Goal: Information Seeking & Learning: Learn about a topic

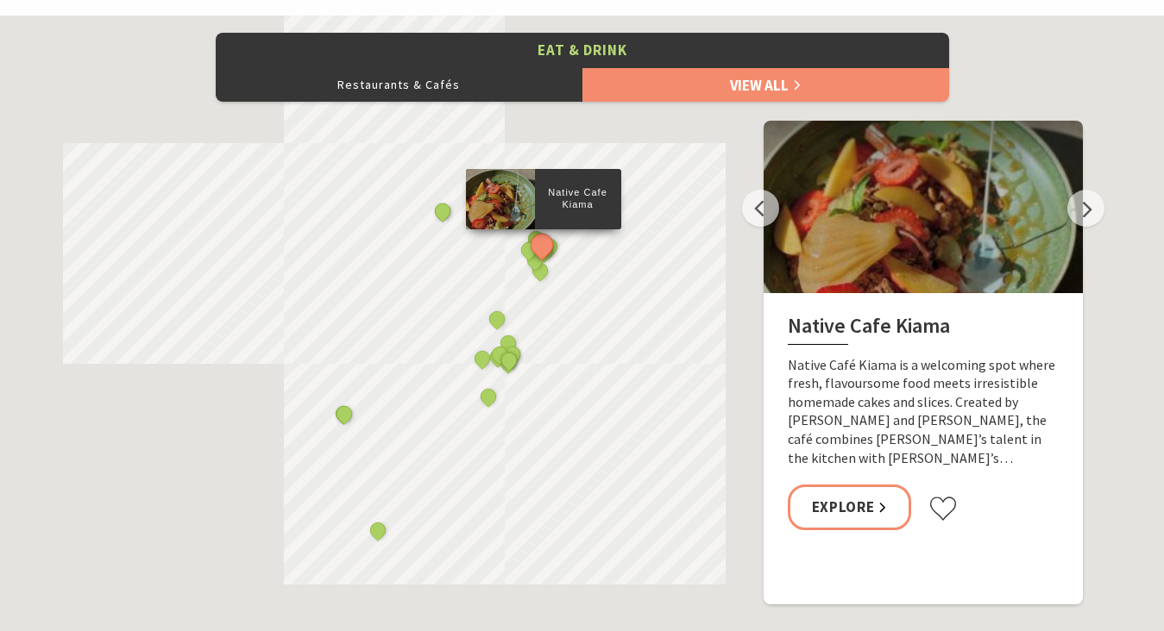
scroll to position [534, 1159]
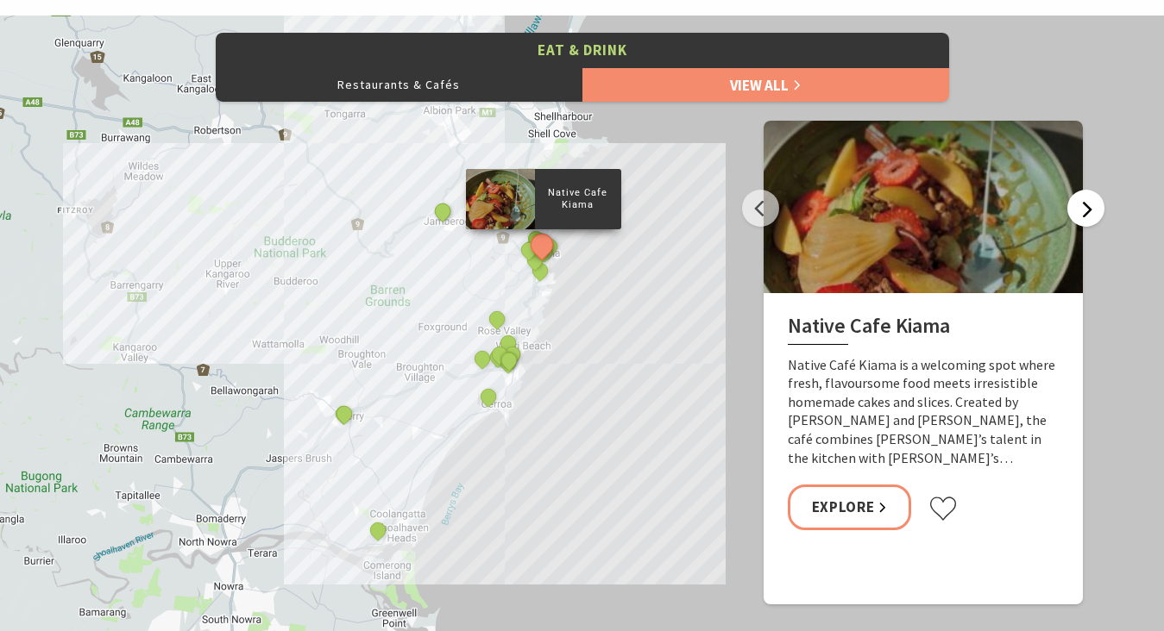
click at [1082, 211] on button "Next" at bounding box center [1085, 208] width 37 height 37
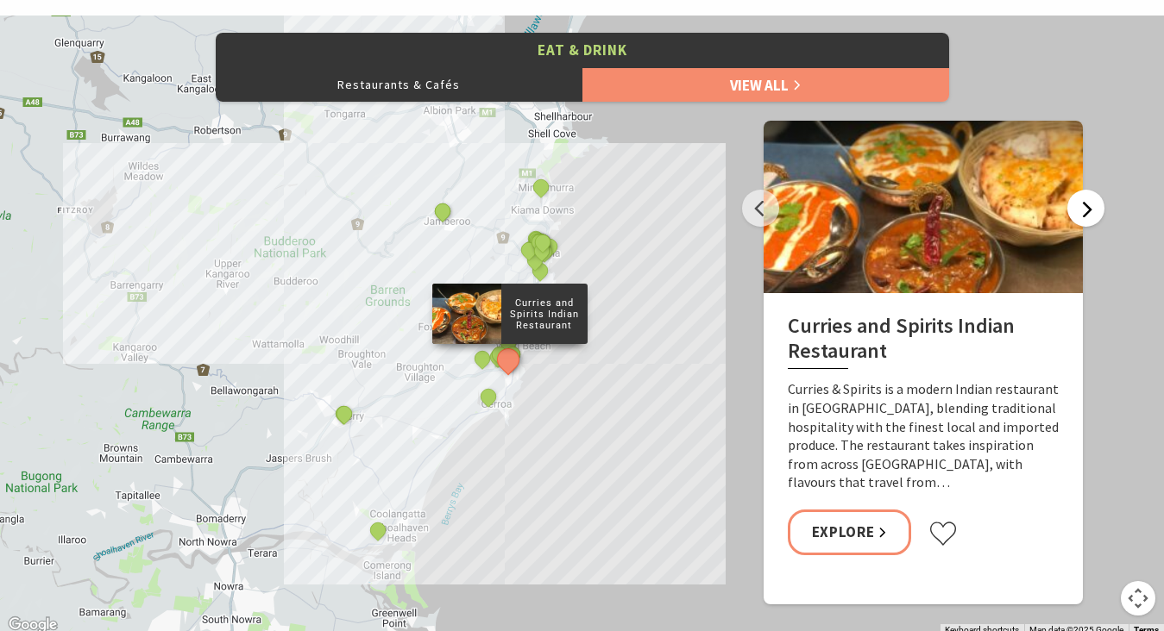
click at [1082, 211] on button "Next" at bounding box center [1085, 208] width 37 height 37
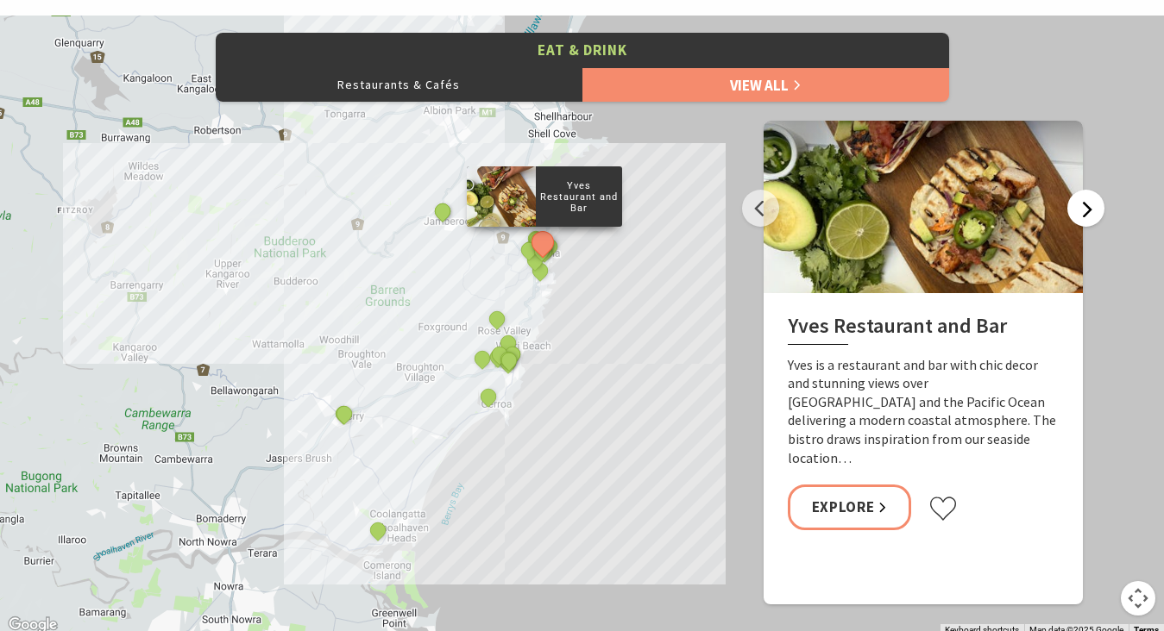
click at [1082, 211] on button "Next" at bounding box center [1085, 208] width 37 height 37
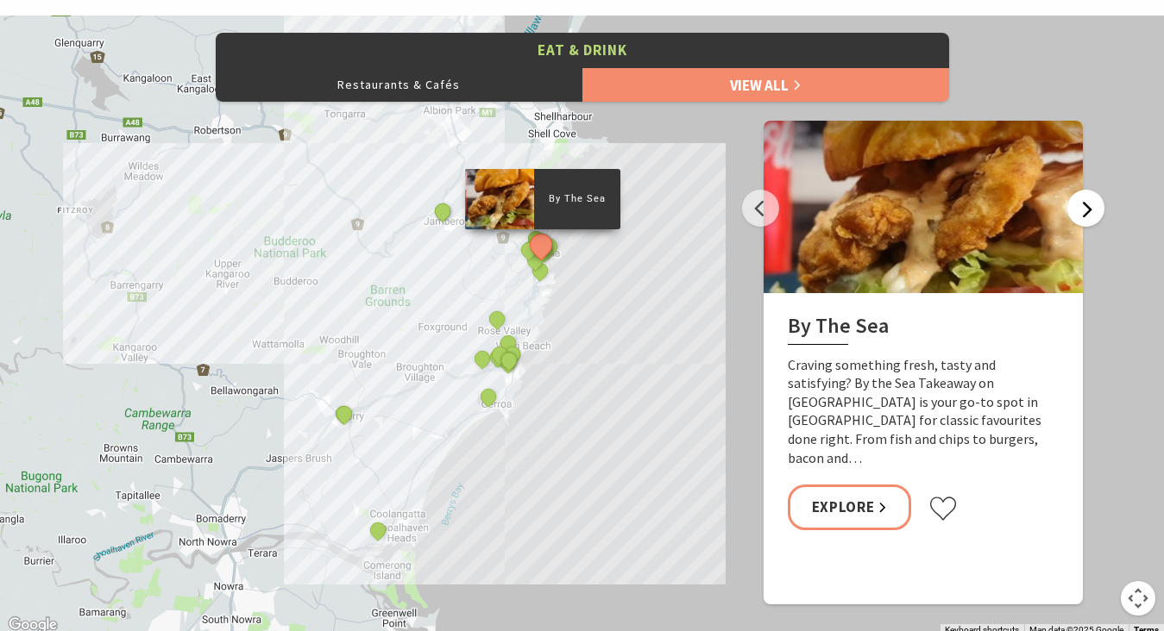
click at [1082, 211] on button "Next" at bounding box center [1085, 208] width 37 height 37
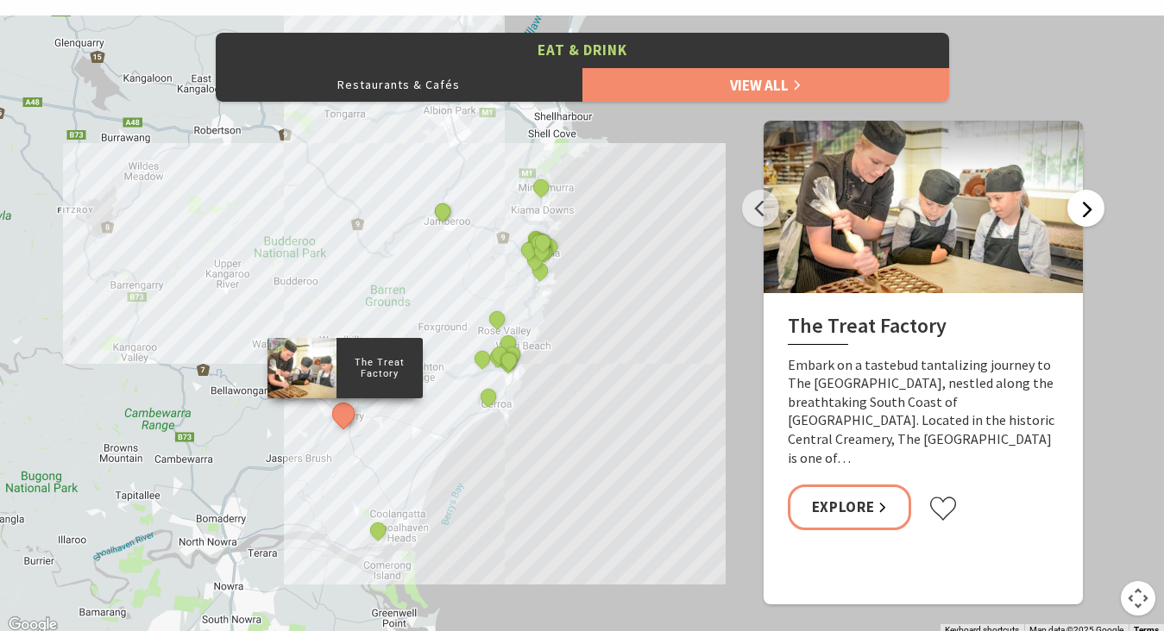
click at [1082, 211] on button "Next" at bounding box center [1085, 208] width 37 height 37
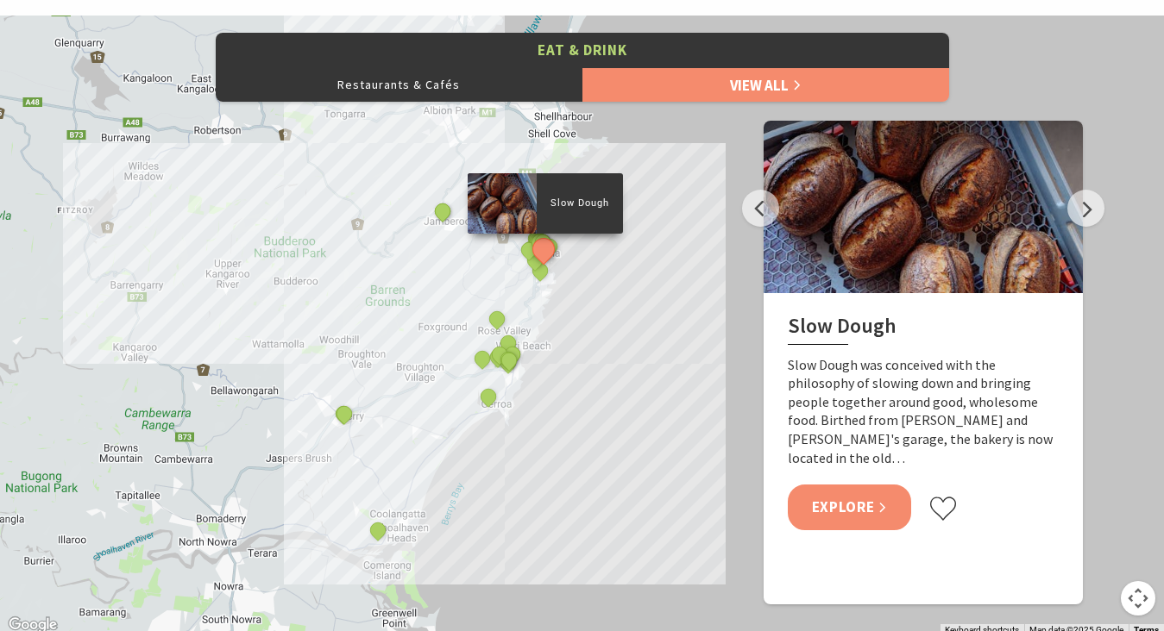
click at [831, 485] on link "Explore" at bounding box center [849, 508] width 124 height 46
click at [1091, 216] on button "Next" at bounding box center [1085, 208] width 37 height 37
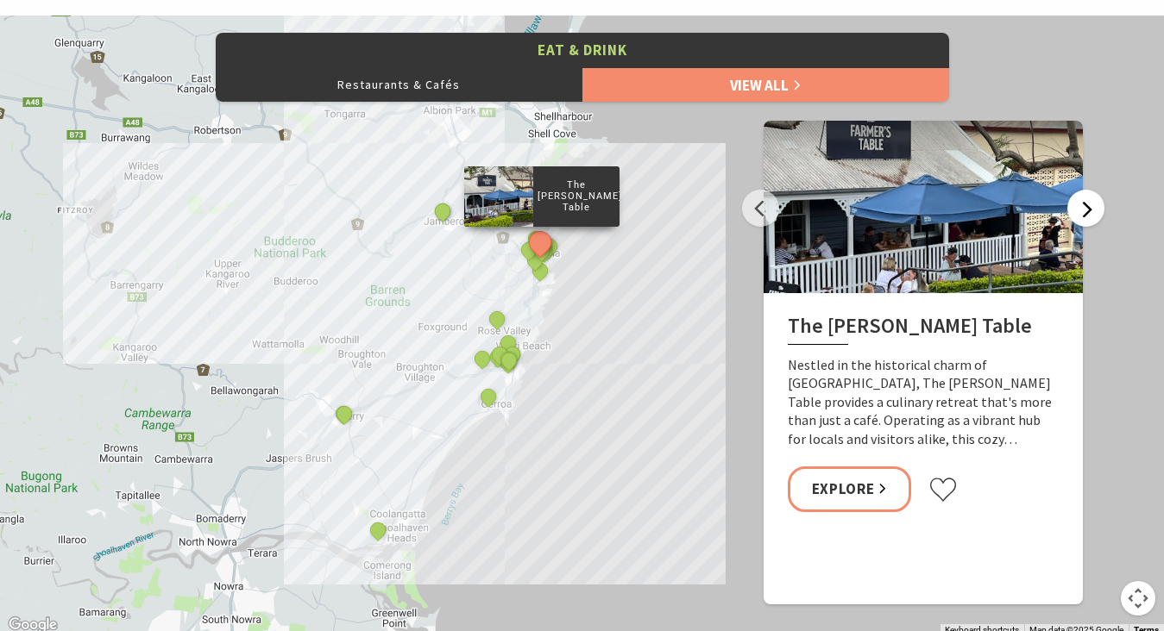
click at [1087, 207] on button "Next" at bounding box center [1085, 208] width 37 height 37
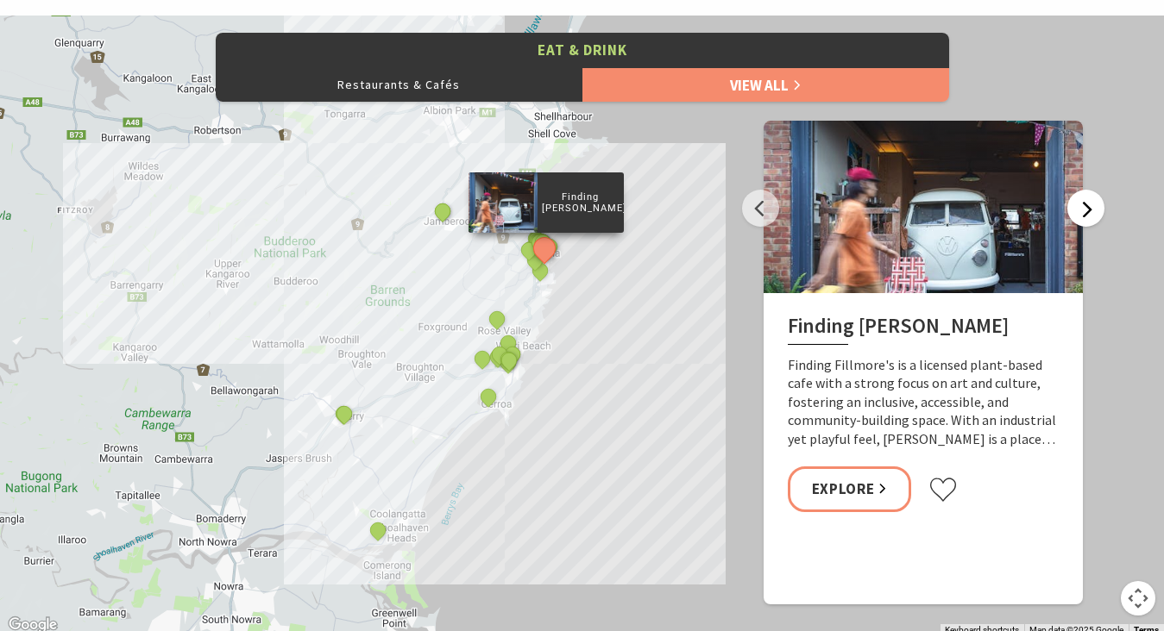
click at [1087, 207] on button "Next" at bounding box center [1085, 208] width 37 height 37
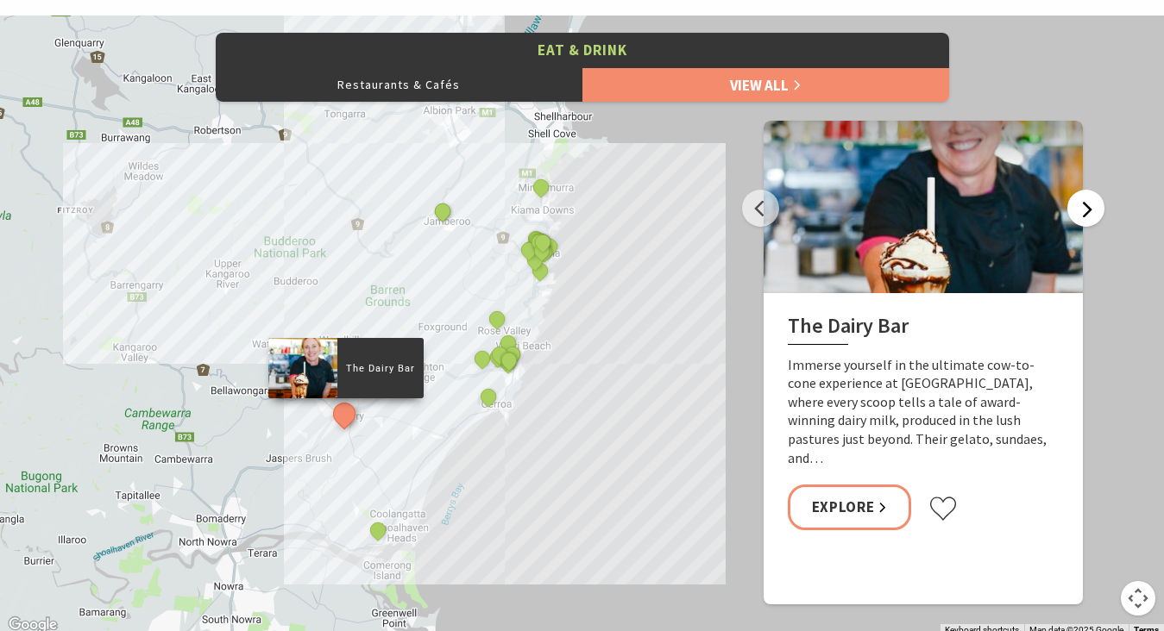
click at [1087, 207] on button "Next" at bounding box center [1085, 208] width 37 height 37
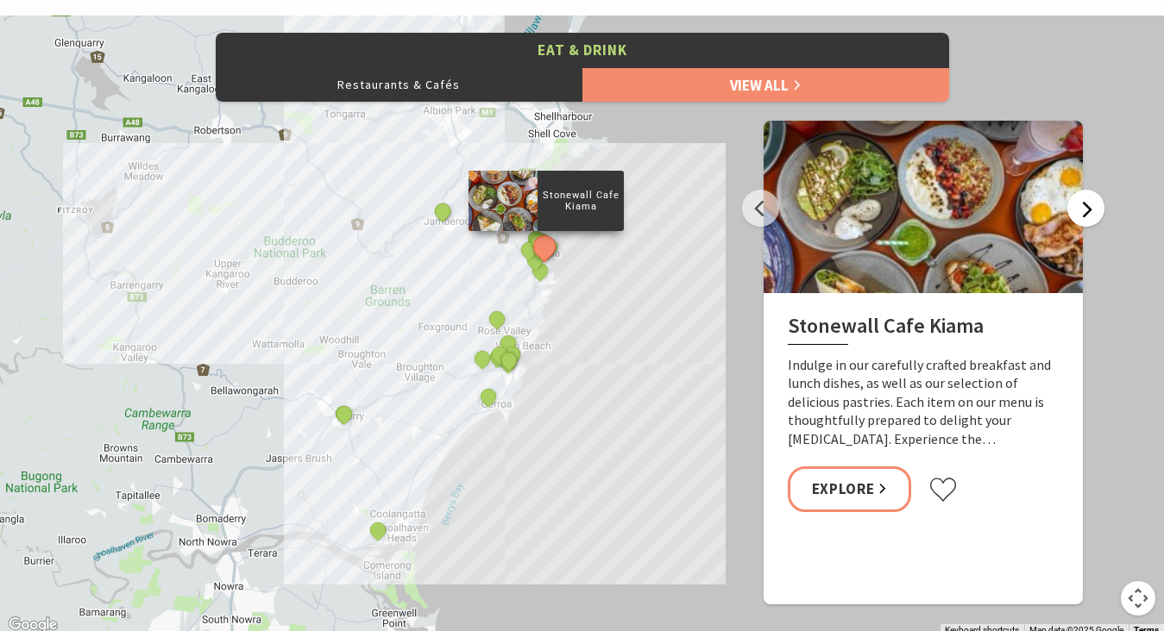
click at [1087, 207] on button "Next" at bounding box center [1085, 208] width 37 height 37
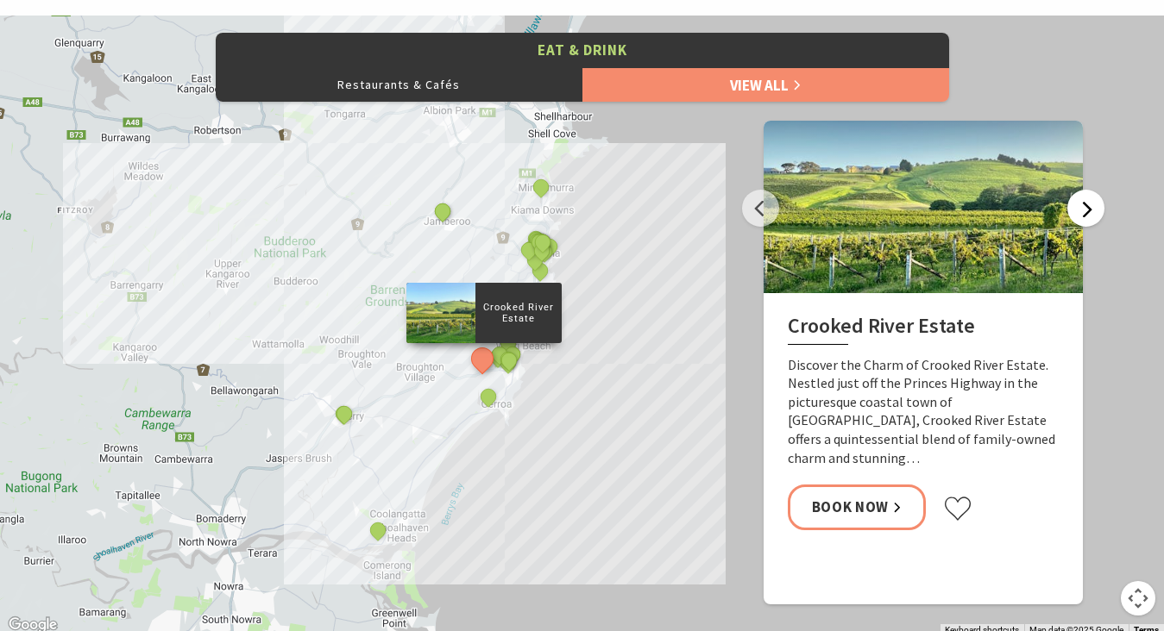
click at [1087, 208] on button "Next" at bounding box center [1085, 208] width 37 height 37
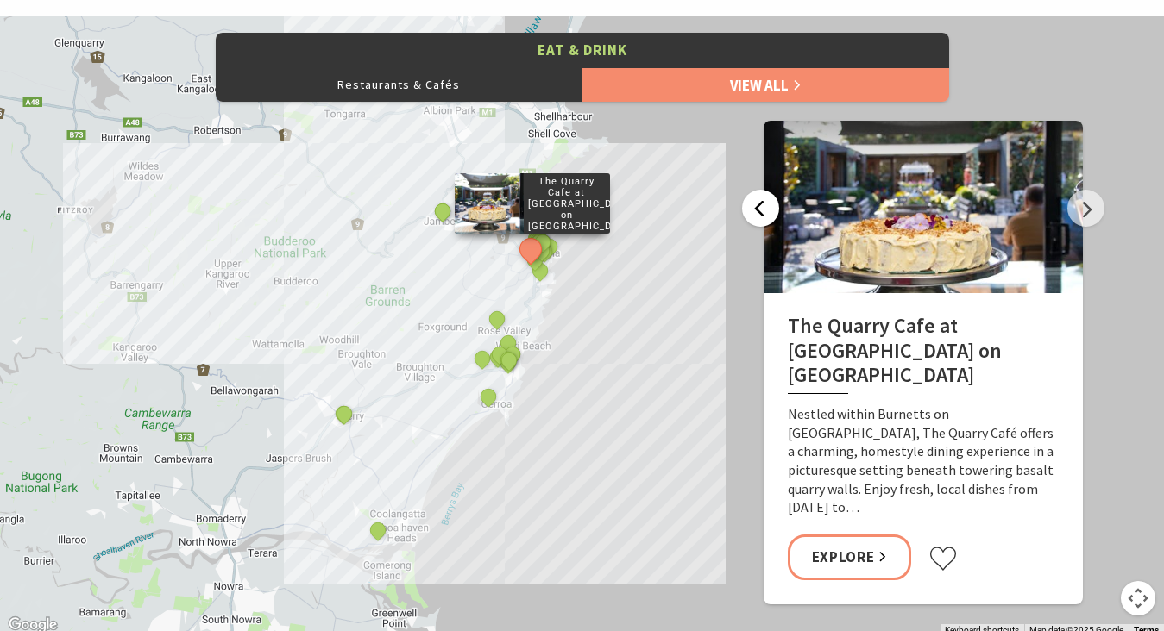
click at [762, 210] on button "Previous" at bounding box center [760, 208] width 37 height 37
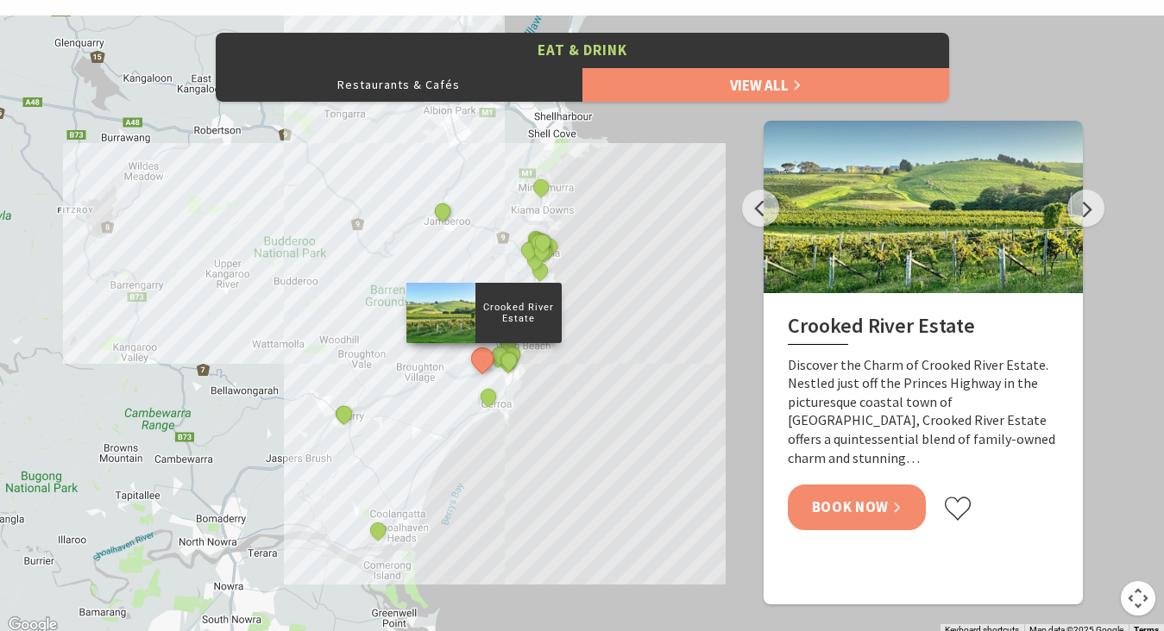
click at [869, 493] on link "Book Now" at bounding box center [856, 508] width 139 height 46
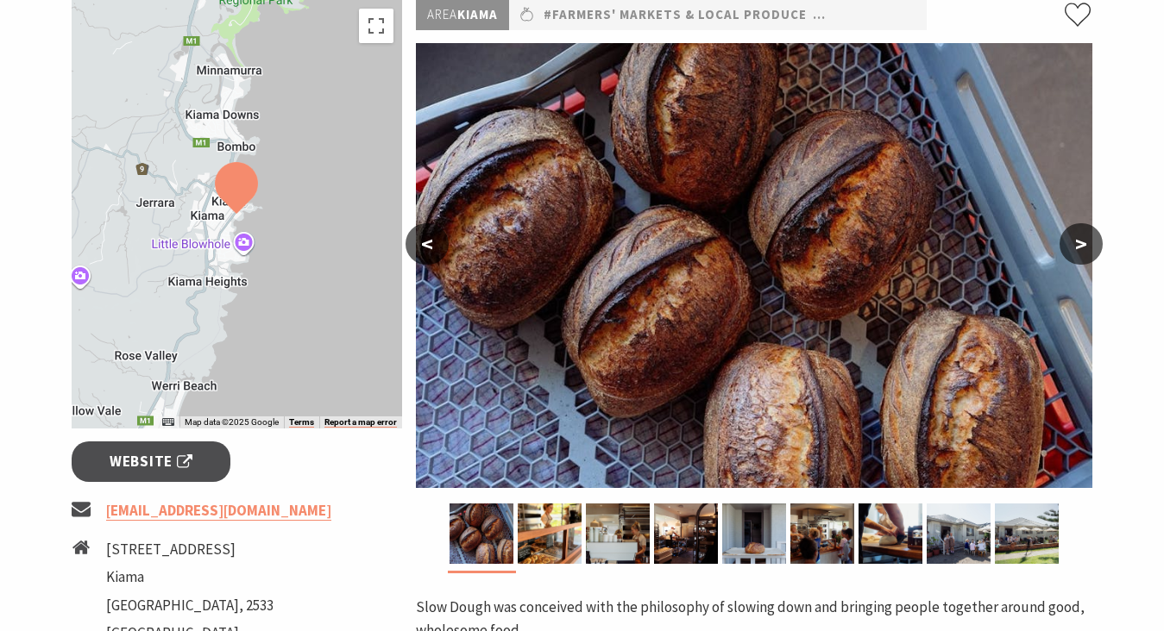
scroll to position [405, 0]
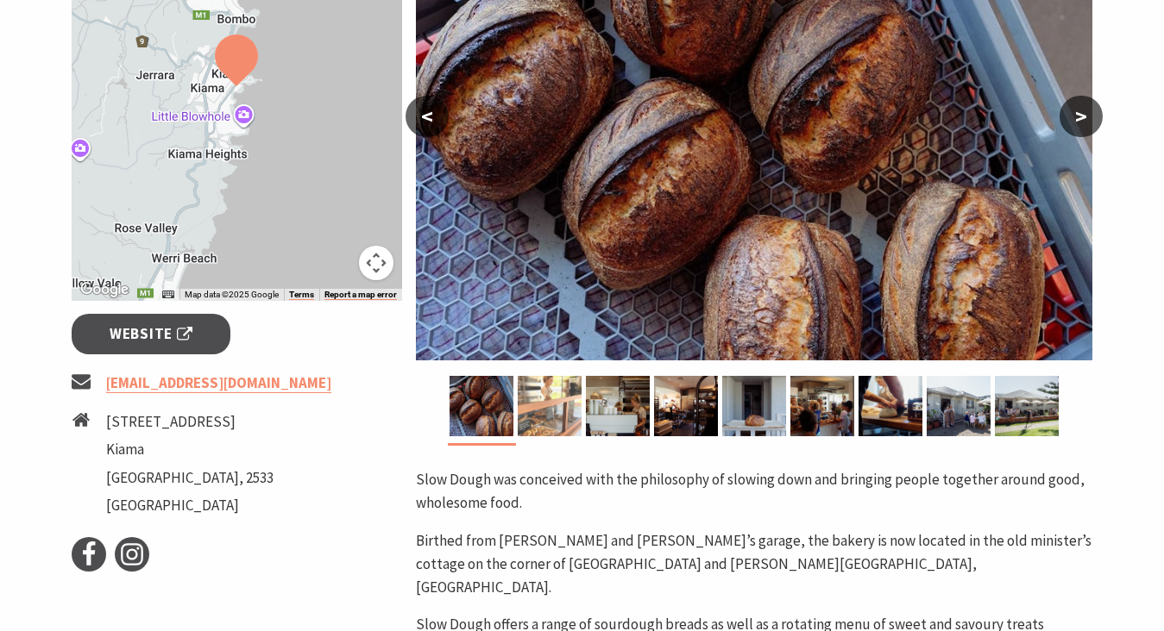
click at [543, 422] on img at bounding box center [550, 406] width 64 height 60
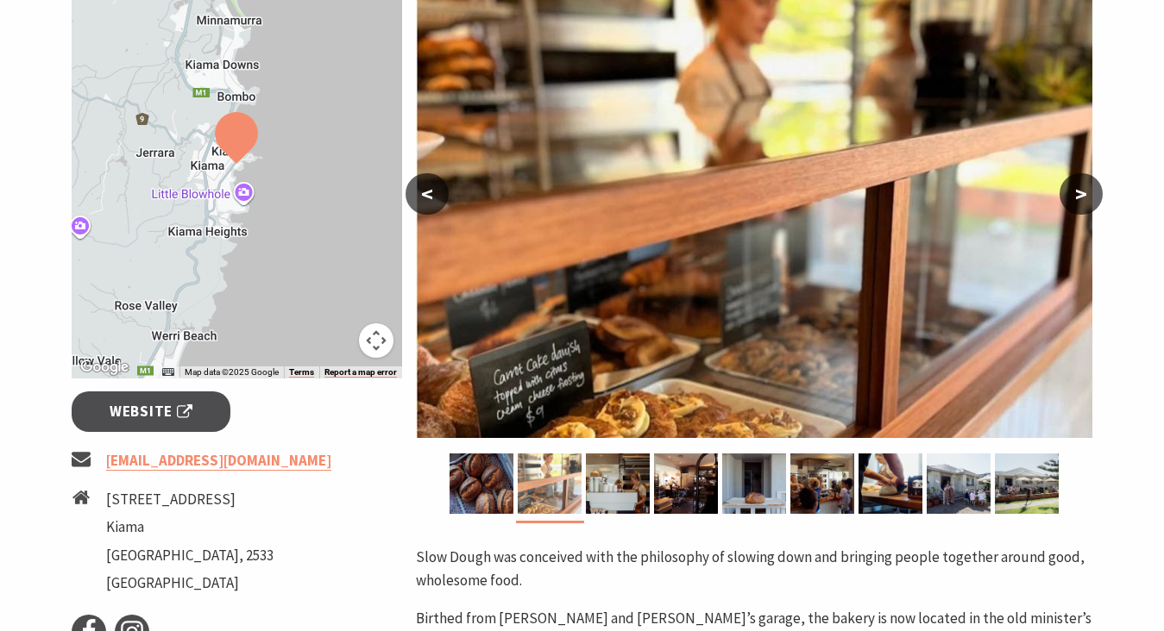
scroll to position [319, 0]
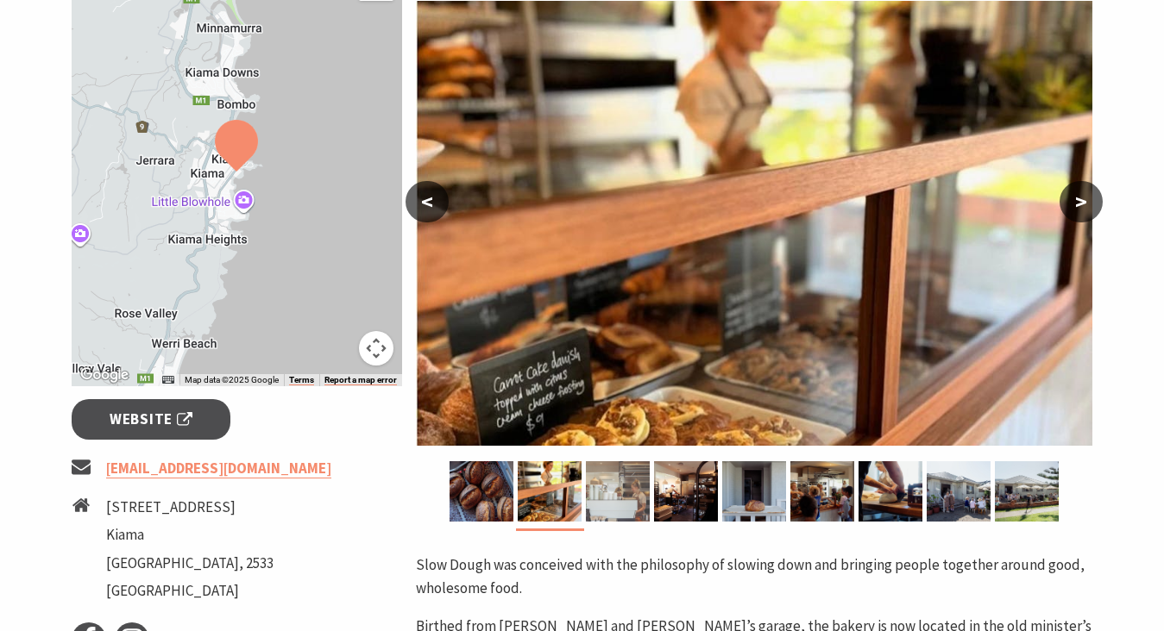
click at [611, 479] on img at bounding box center [618, 491] width 64 height 60
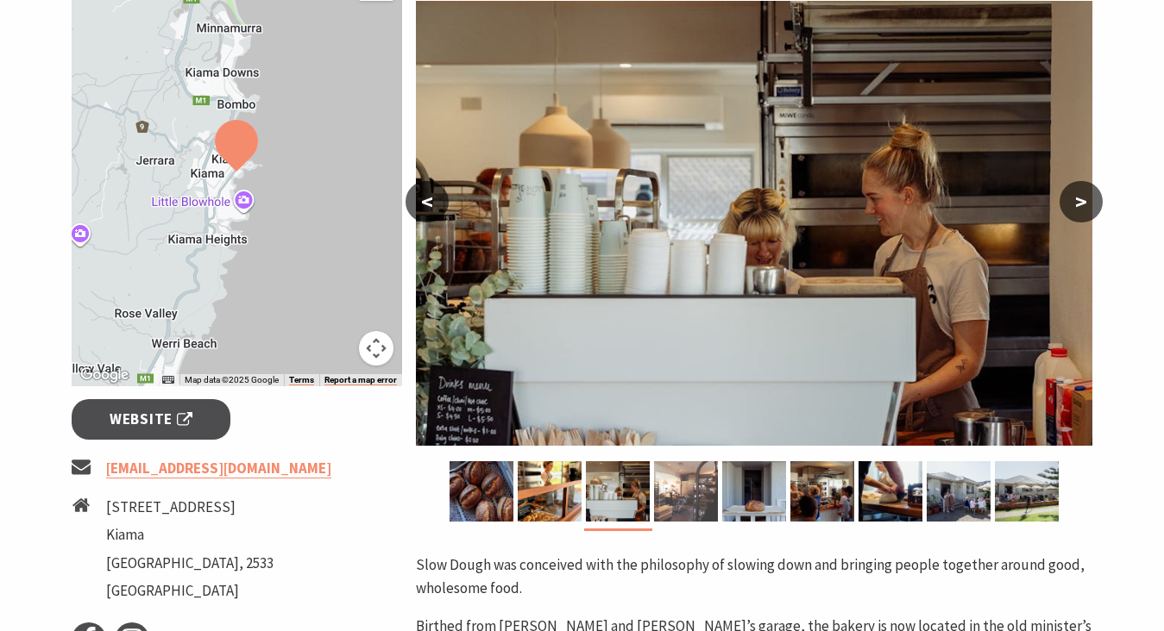
click at [670, 508] on img at bounding box center [686, 491] width 64 height 60
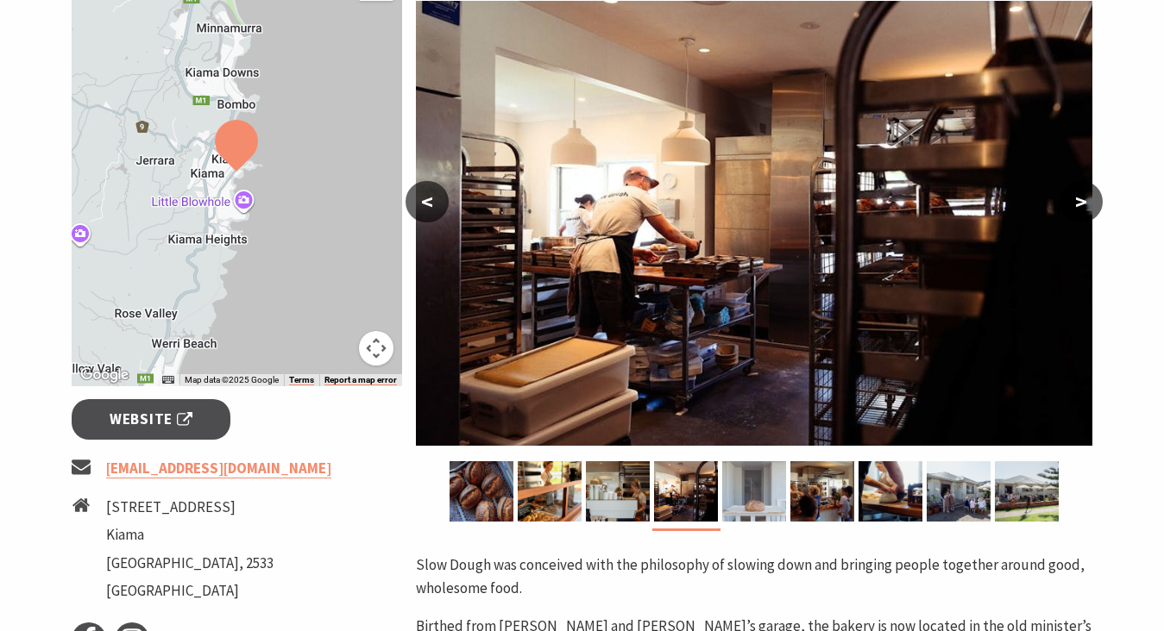
click at [737, 511] on img at bounding box center [754, 491] width 64 height 60
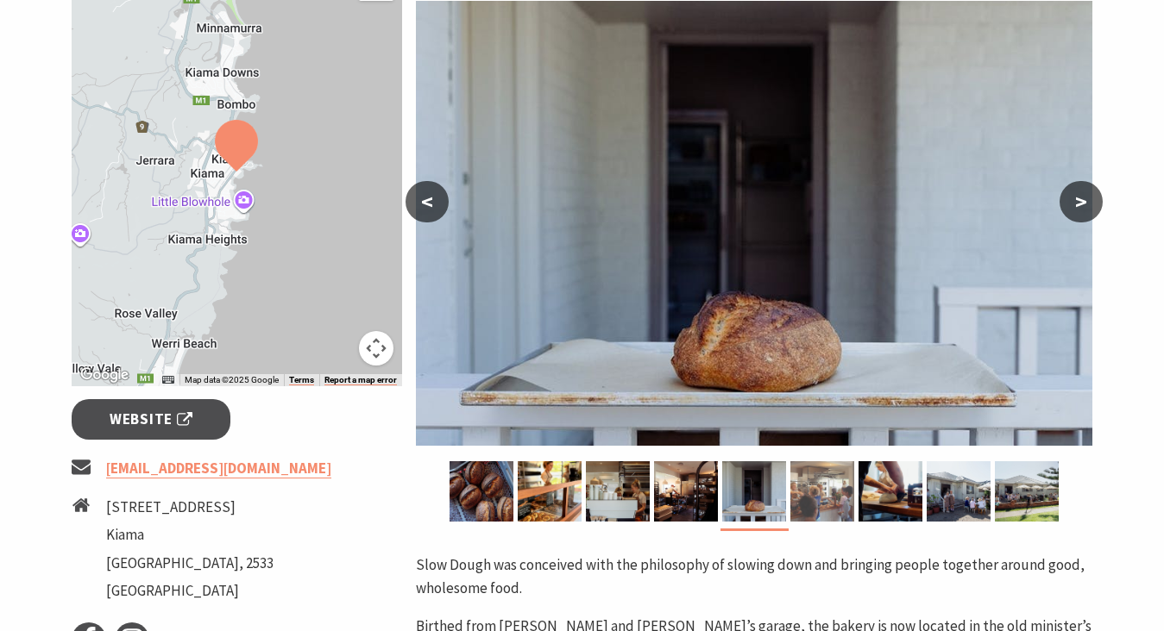
click at [812, 499] on img at bounding box center [822, 491] width 64 height 60
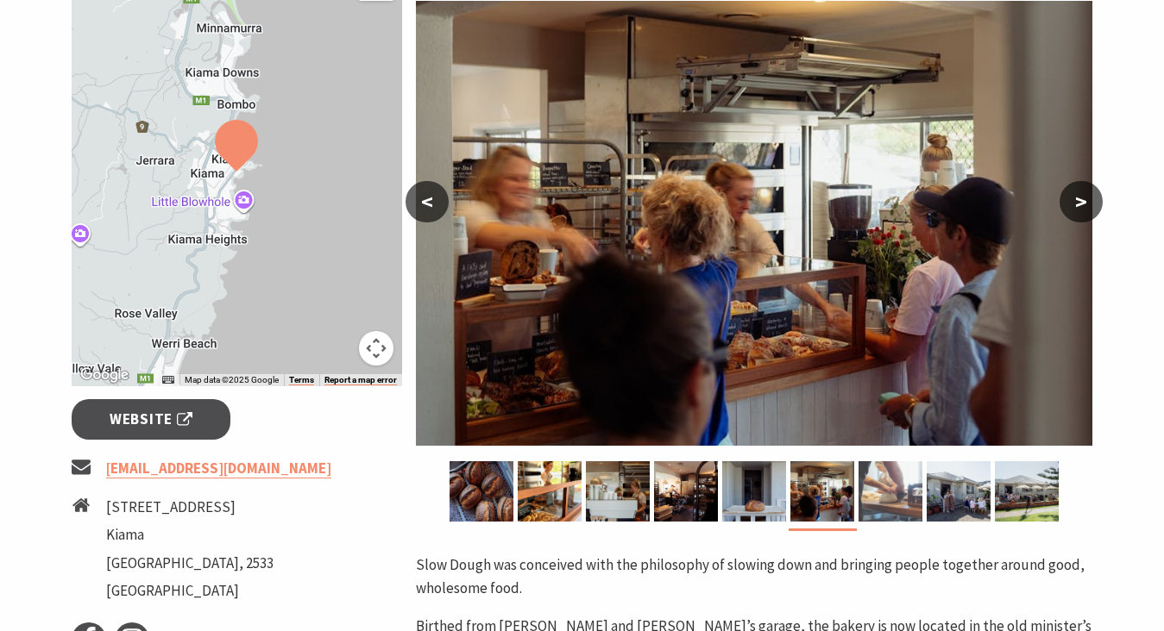
click at [877, 508] on img at bounding box center [890, 491] width 64 height 60
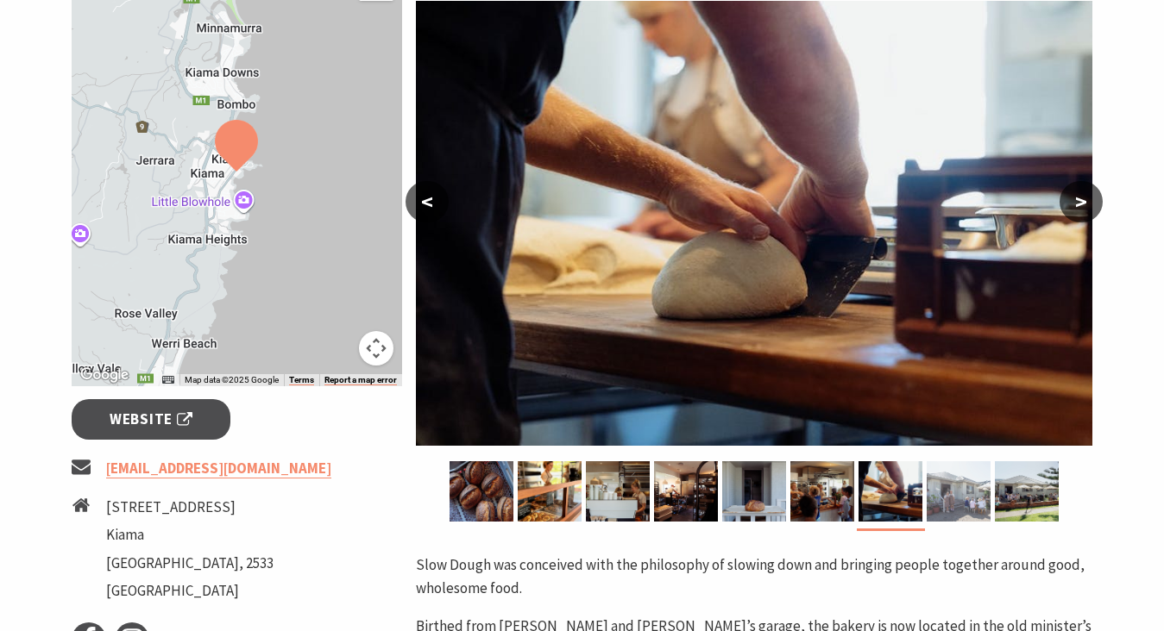
click at [971, 506] on img at bounding box center [958, 491] width 64 height 60
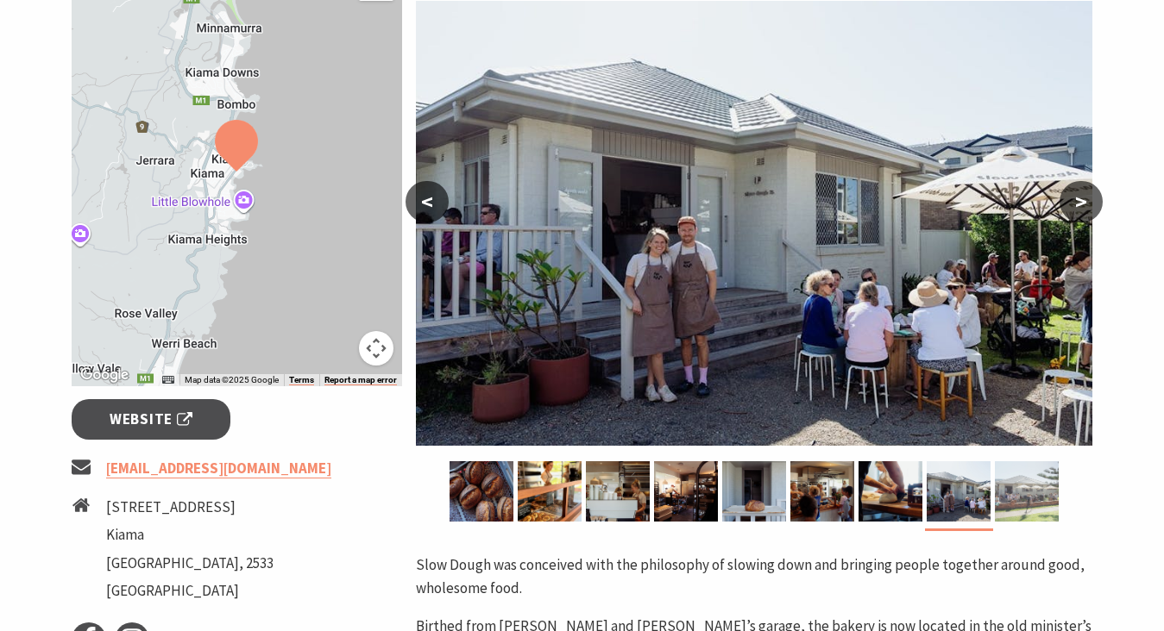
click at [1024, 509] on img at bounding box center [1027, 491] width 64 height 60
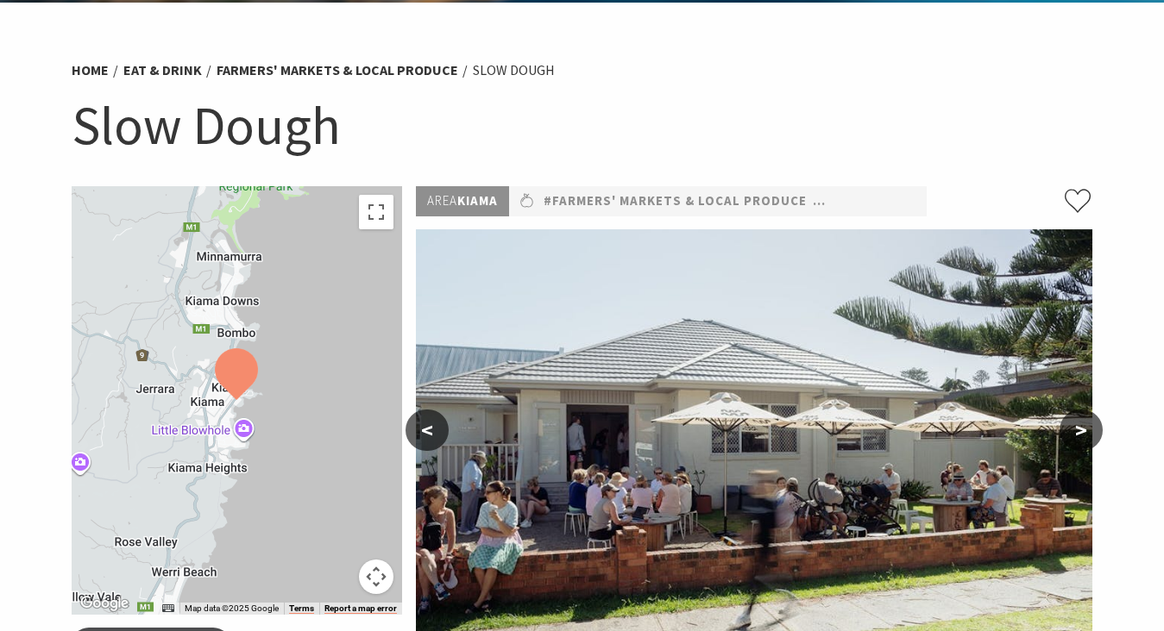
scroll to position [0, 0]
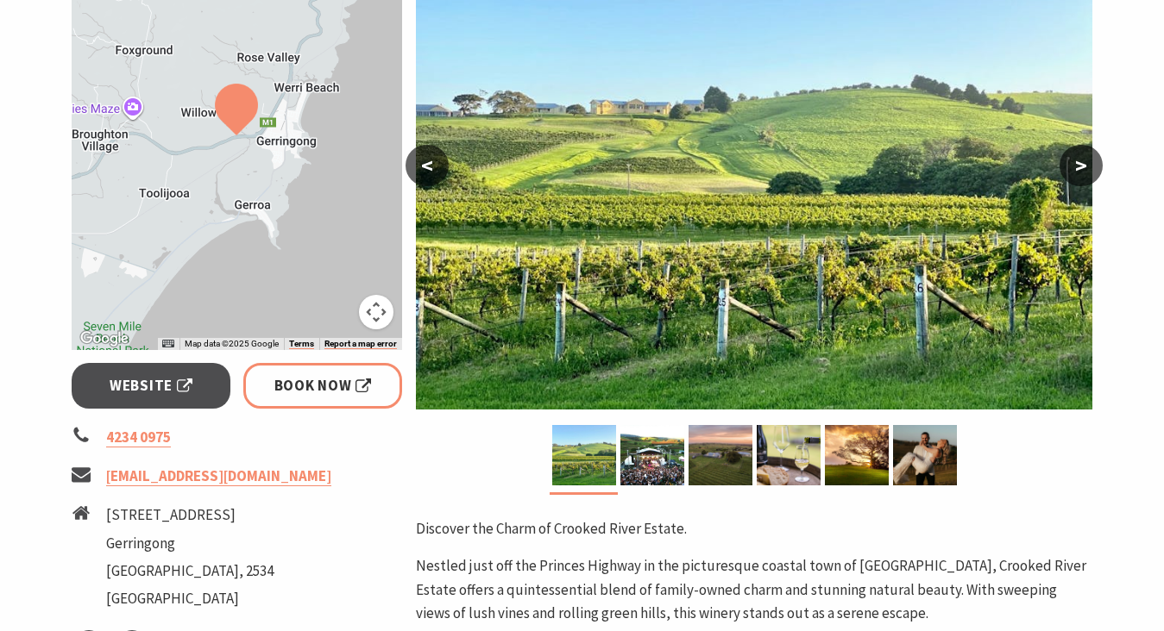
scroll to position [331, 0]
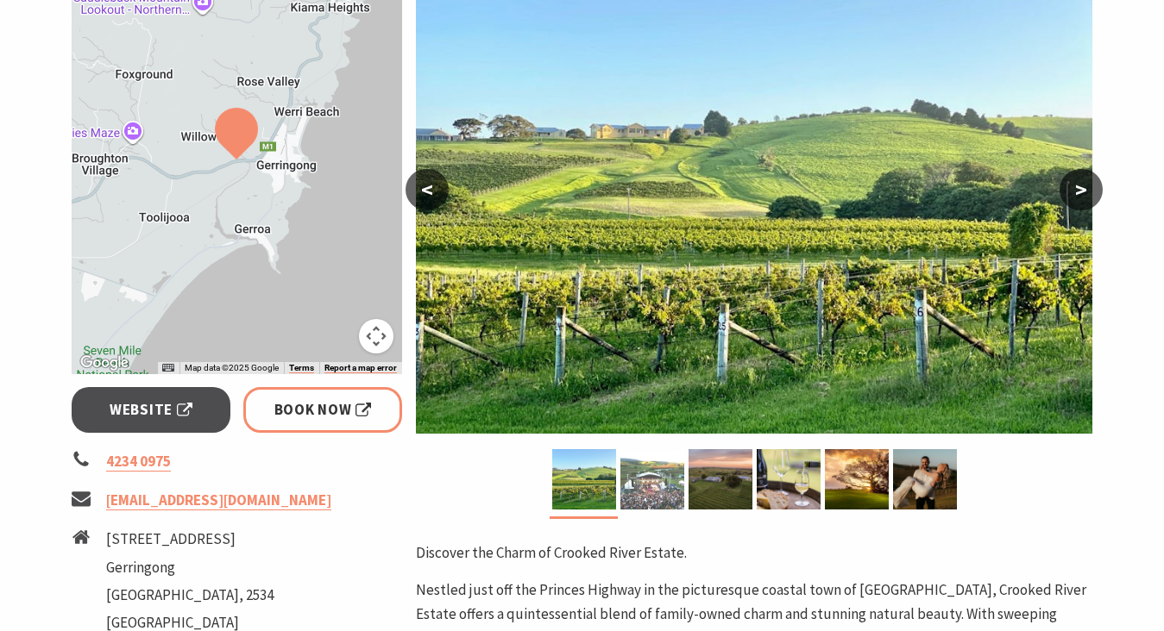
click at [672, 480] on img at bounding box center [652, 479] width 64 height 60
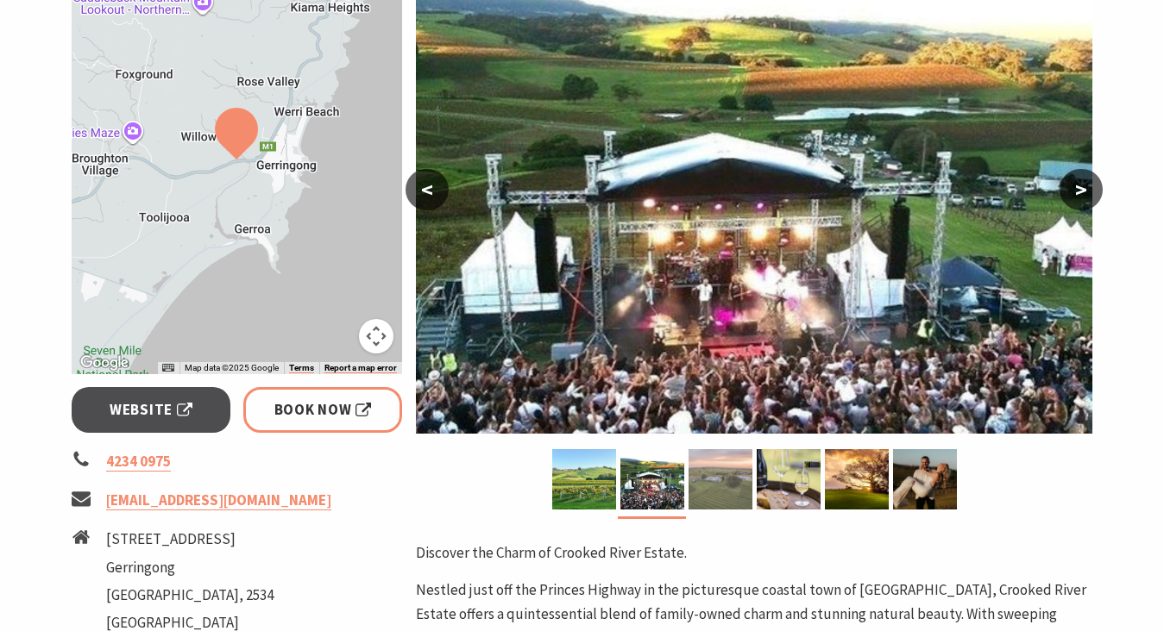
click at [711, 480] on img at bounding box center [720, 479] width 64 height 60
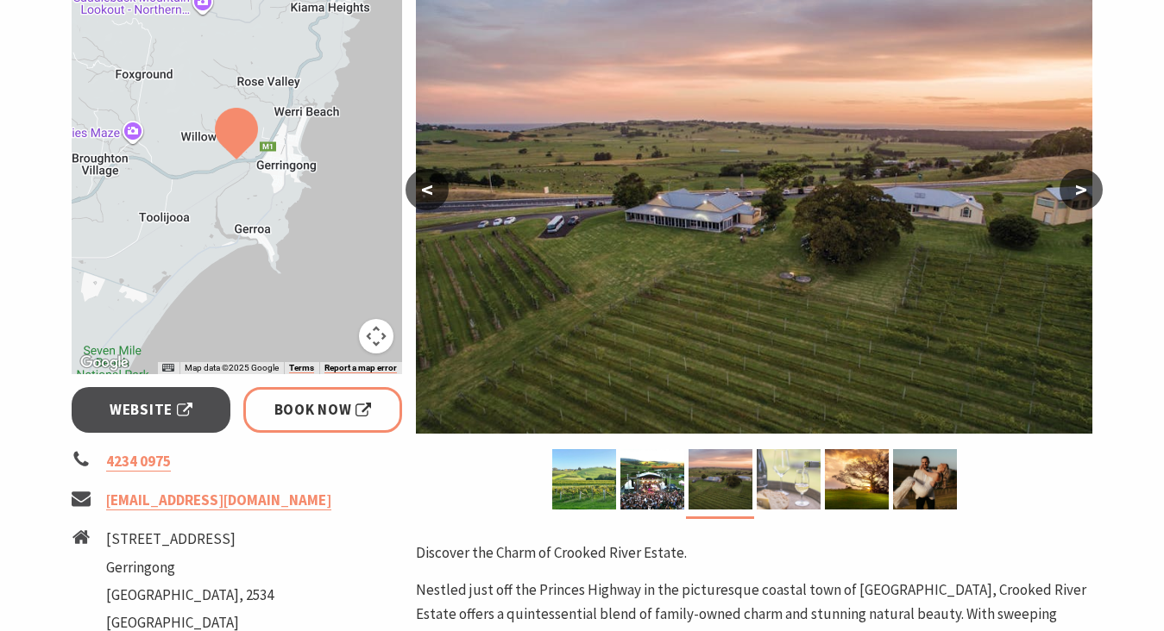
click at [769, 488] on img at bounding box center [788, 479] width 64 height 60
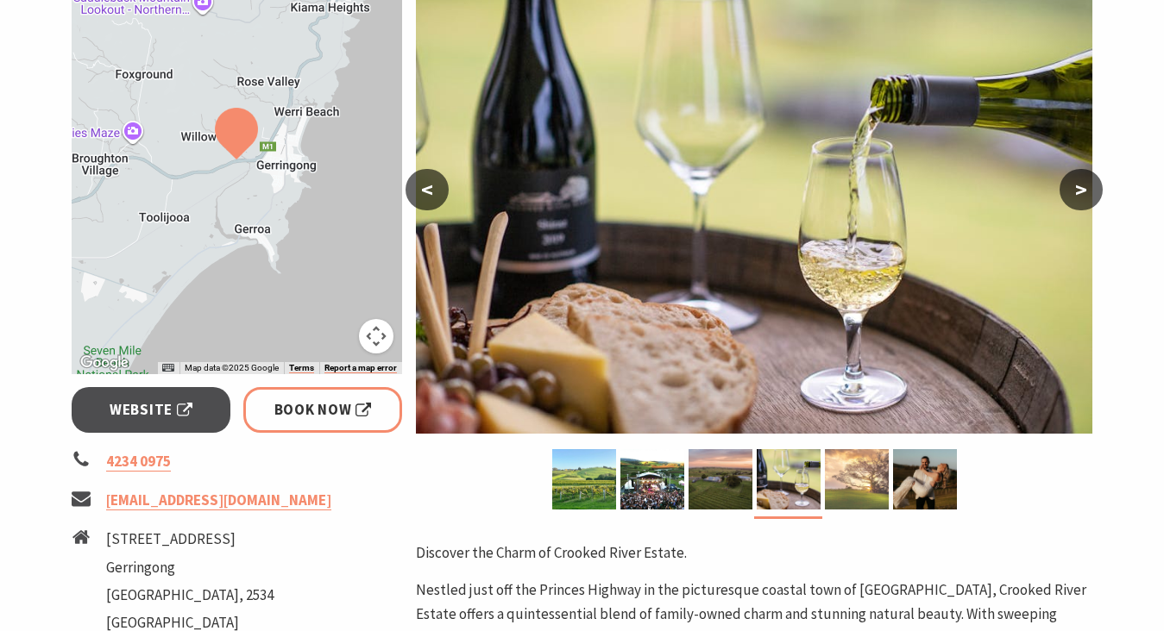
click at [848, 496] on img at bounding box center [857, 479] width 64 height 60
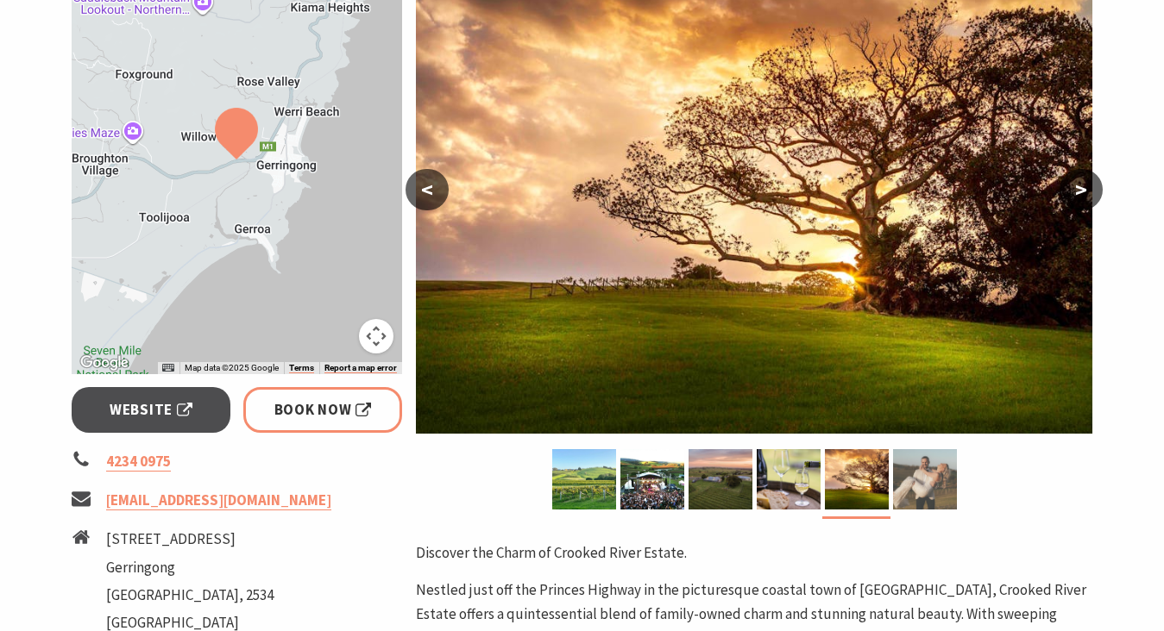
click at [938, 496] on img at bounding box center [925, 479] width 64 height 60
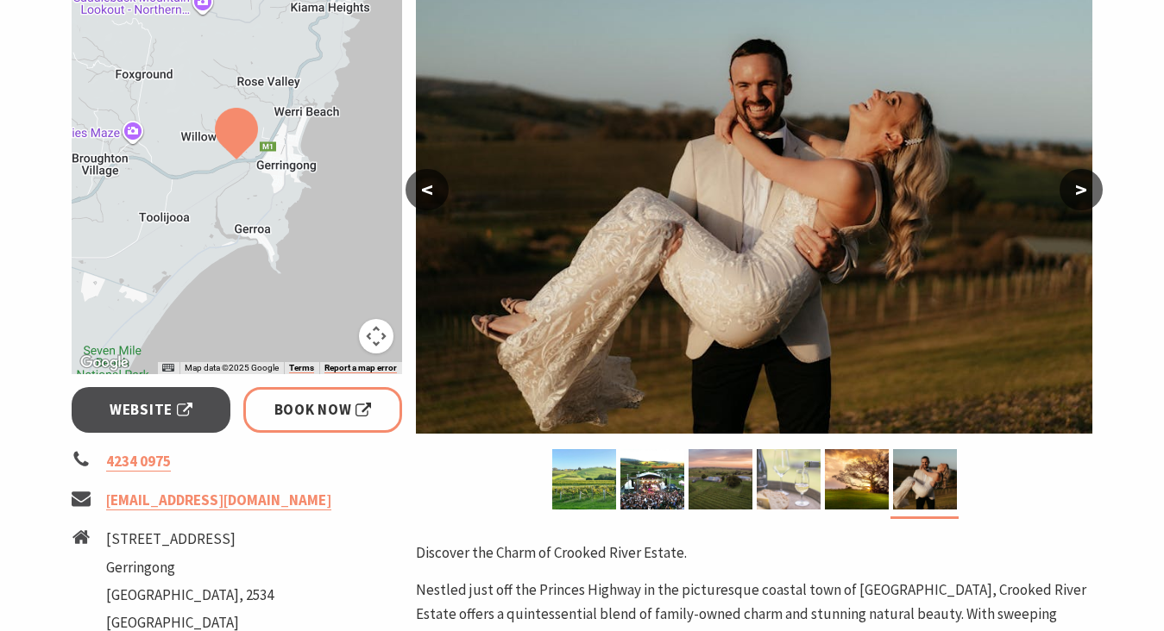
click at [800, 481] on img at bounding box center [788, 479] width 64 height 60
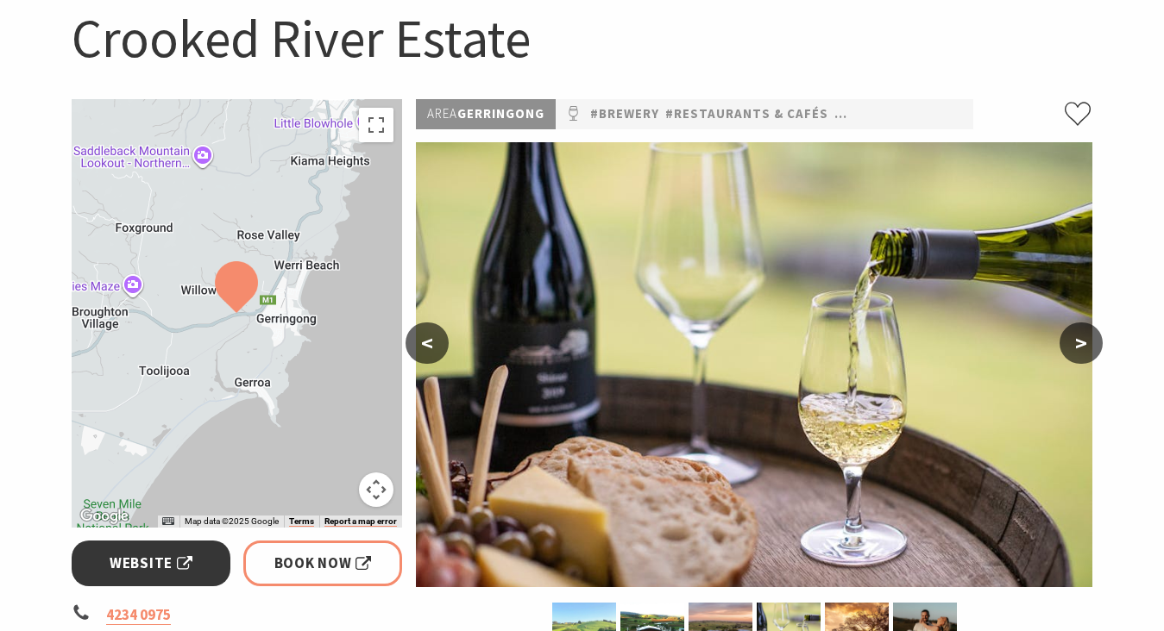
scroll to position [176, 0]
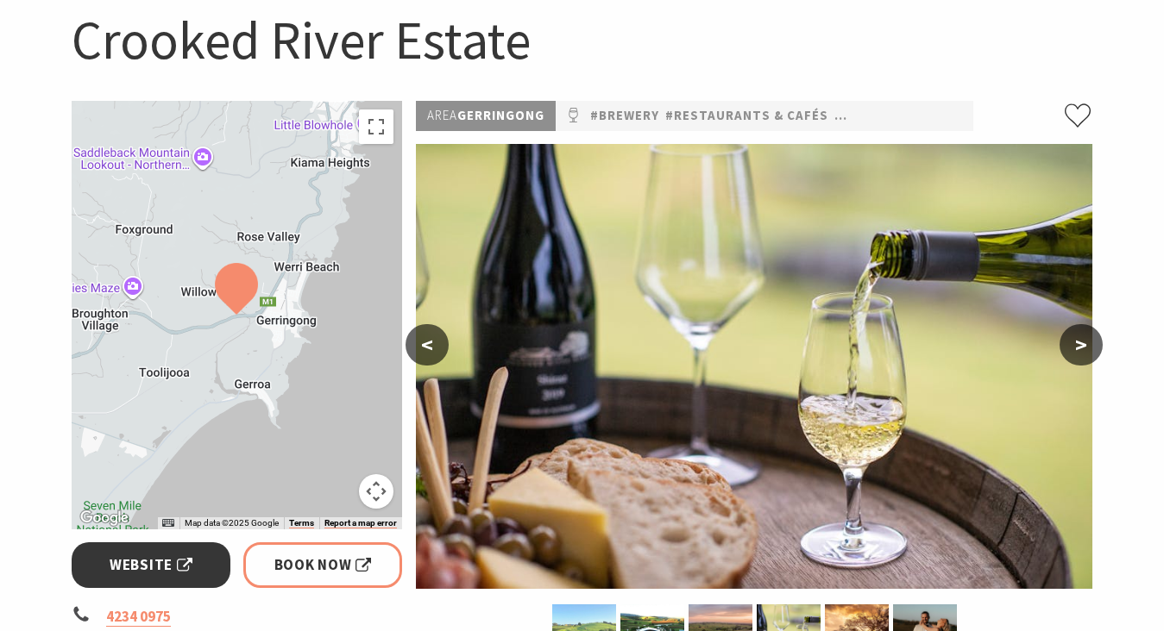
click at [169, 560] on span "Website" at bounding box center [151, 565] width 83 height 23
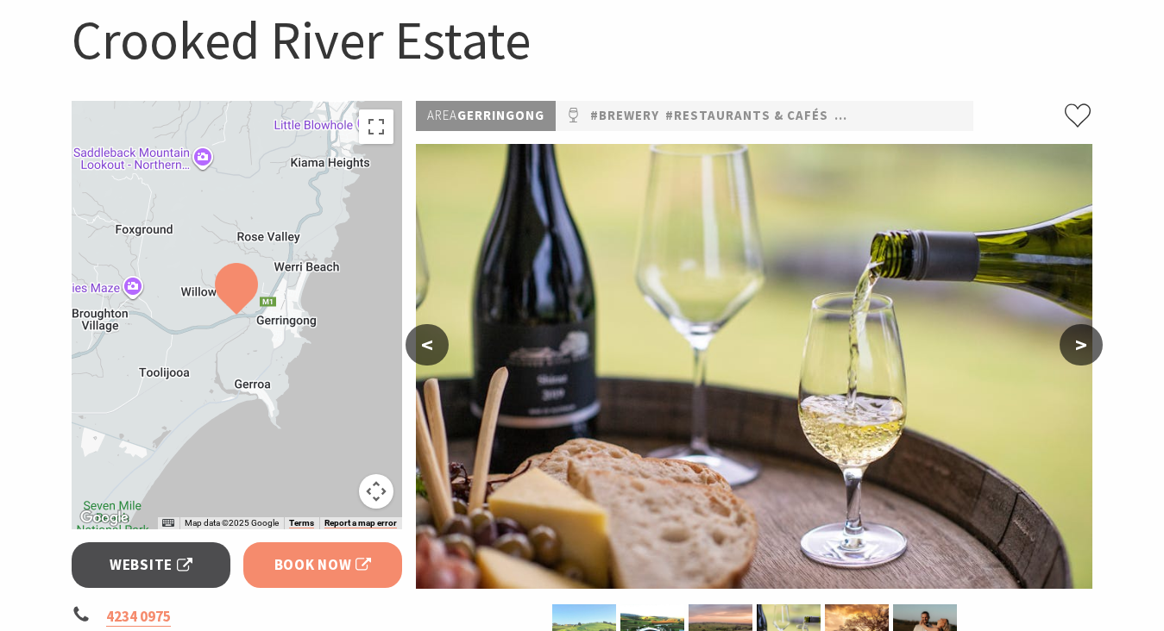
click at [369, 562] on span "Book Now" at bounding box center [322, 565] width 97 height 23
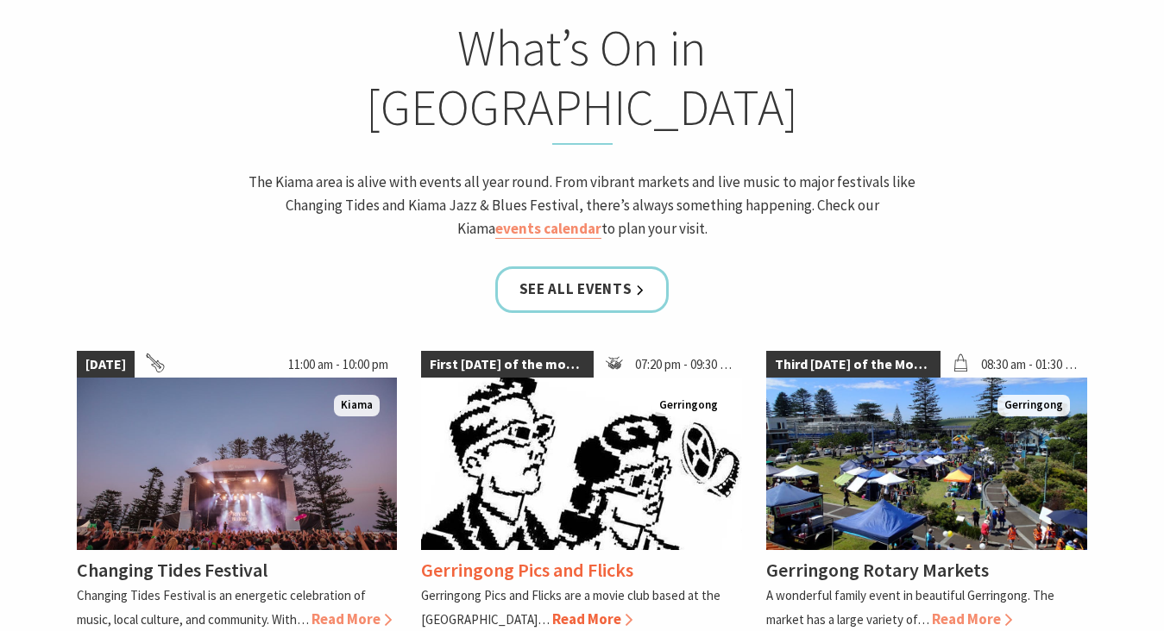
scroll to position [1428, 0]
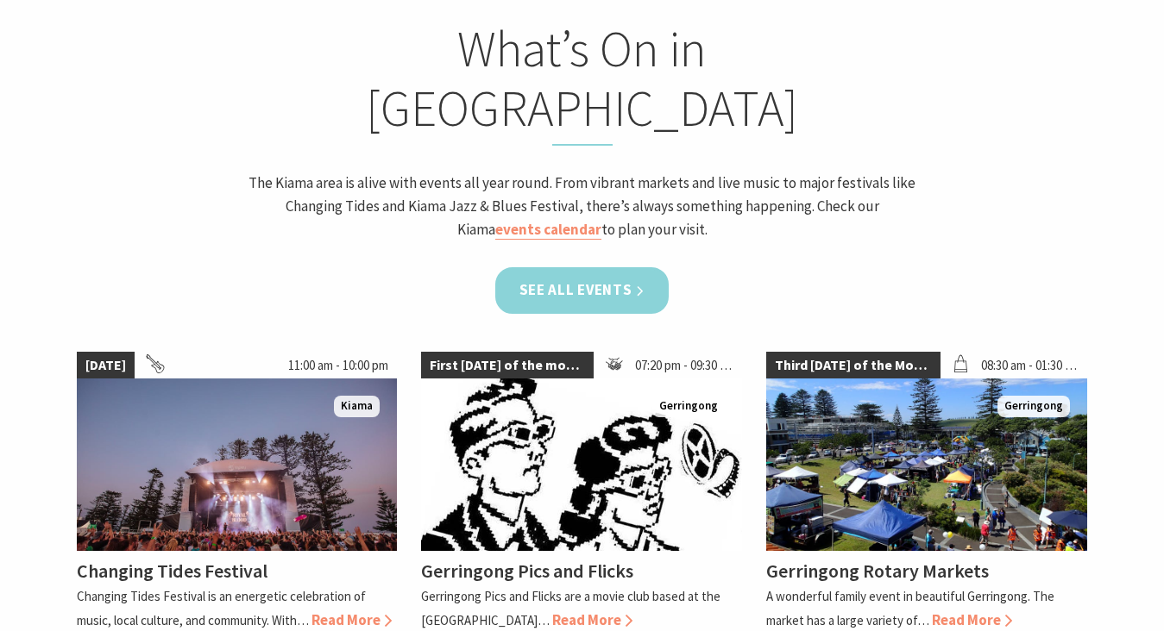
click at [645, 267] on link "See all Events" at bounding box center [582, 290] width 174 height 46
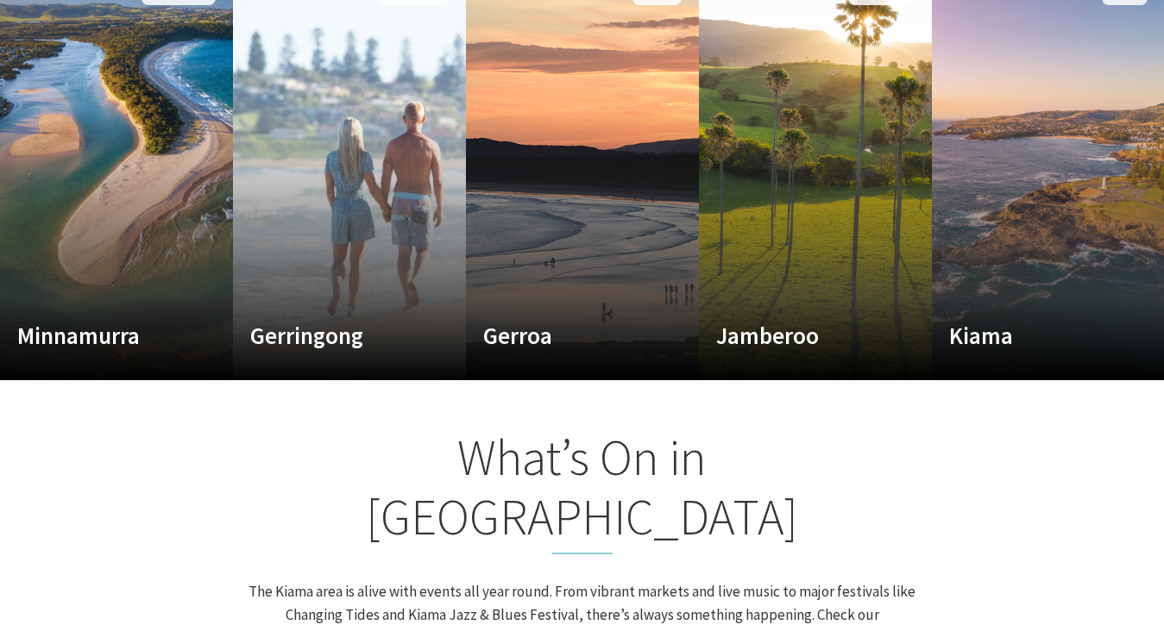
scroll to position [806, 0]
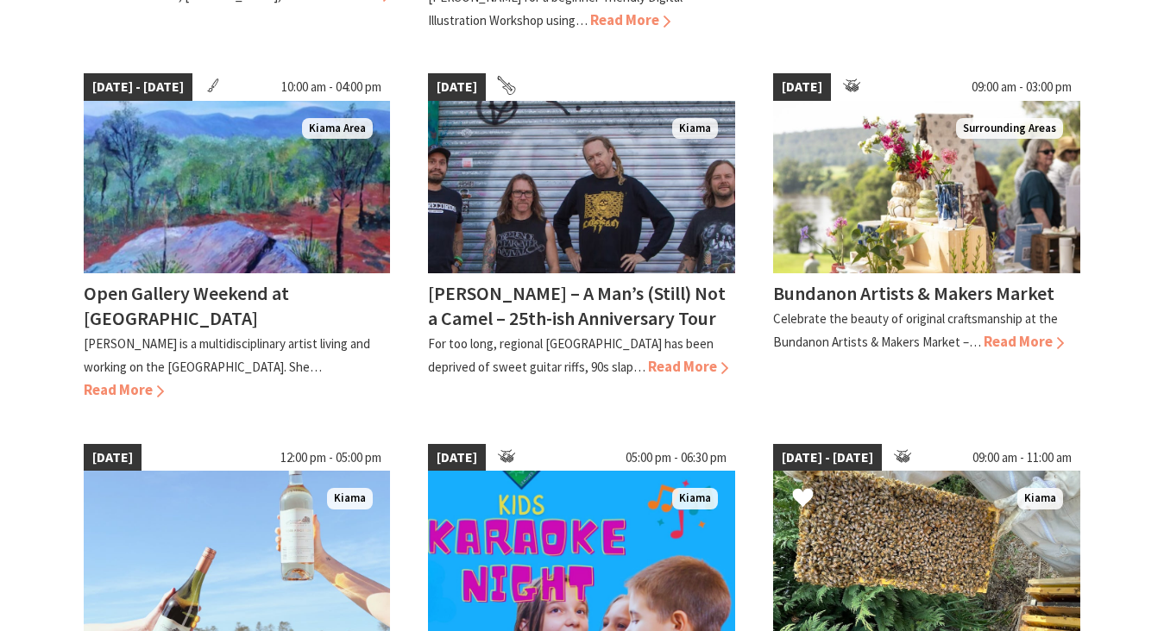
scroll to position [831, 0]
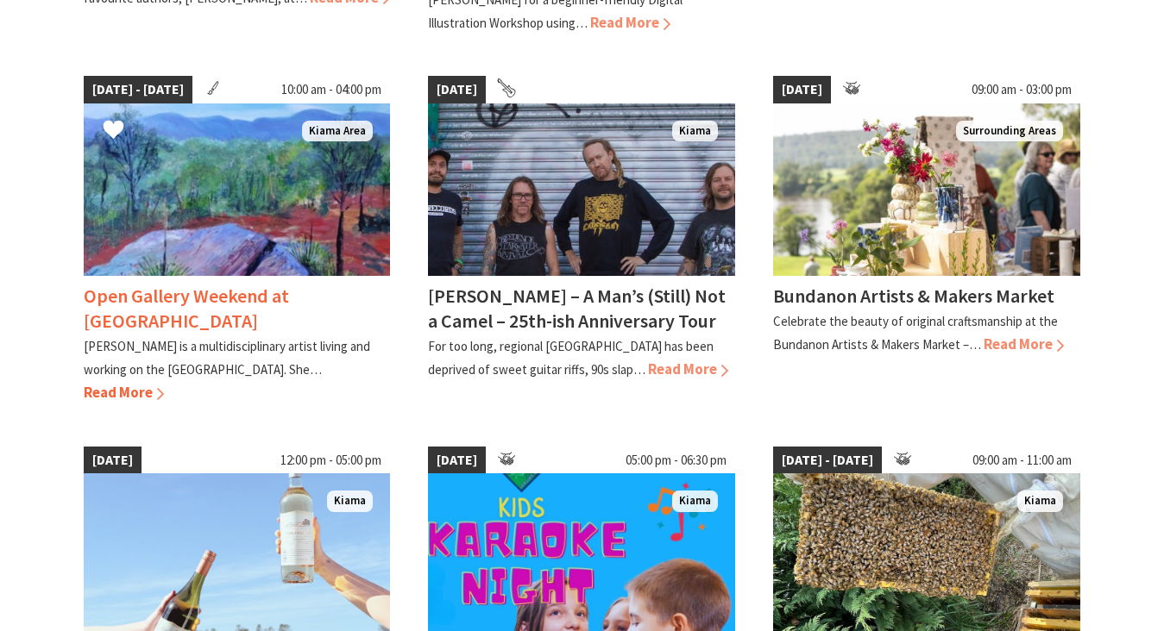
click at [164, 383] on span "Read More" at bounding box center [124, 392] width 80 height 19
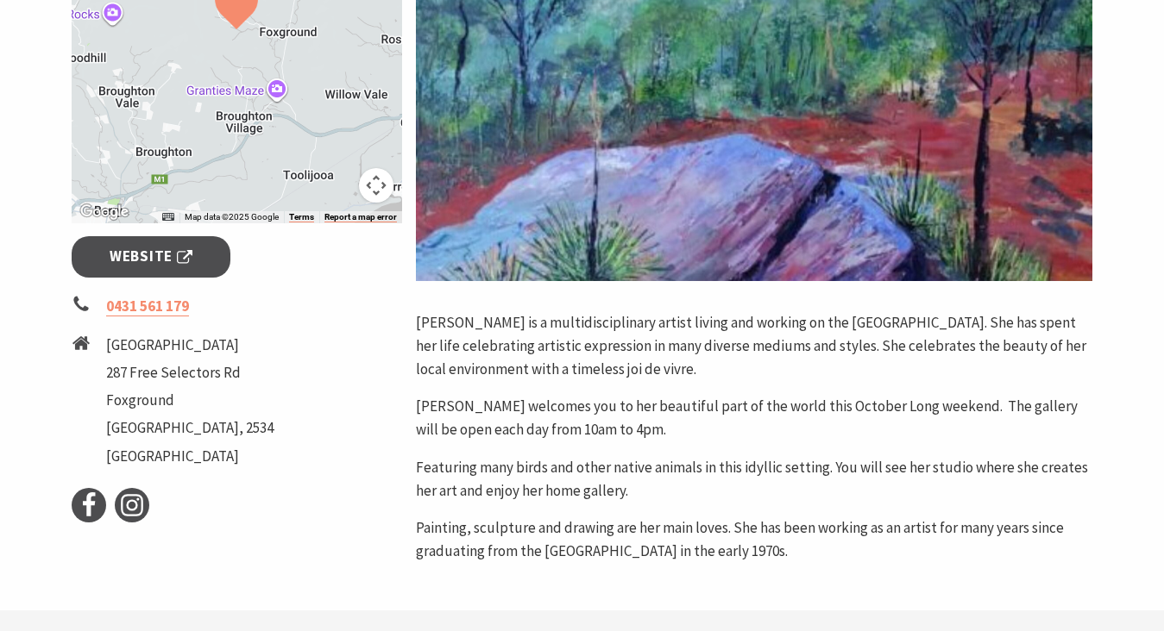
scroll to position [451, 0]
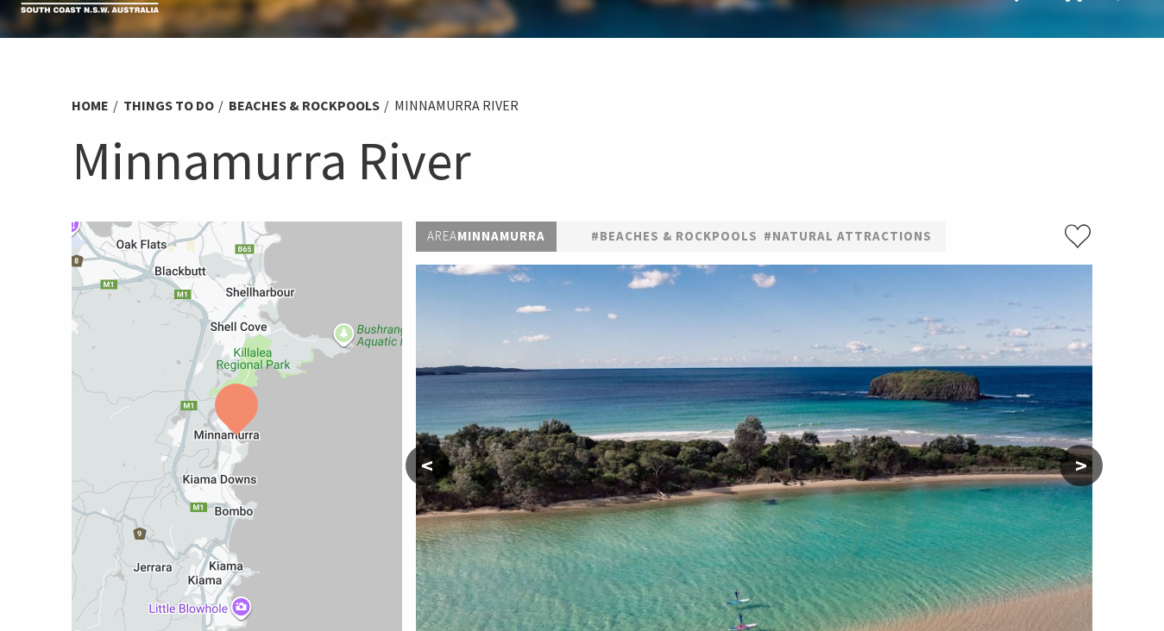
scroll to position [388, 0]
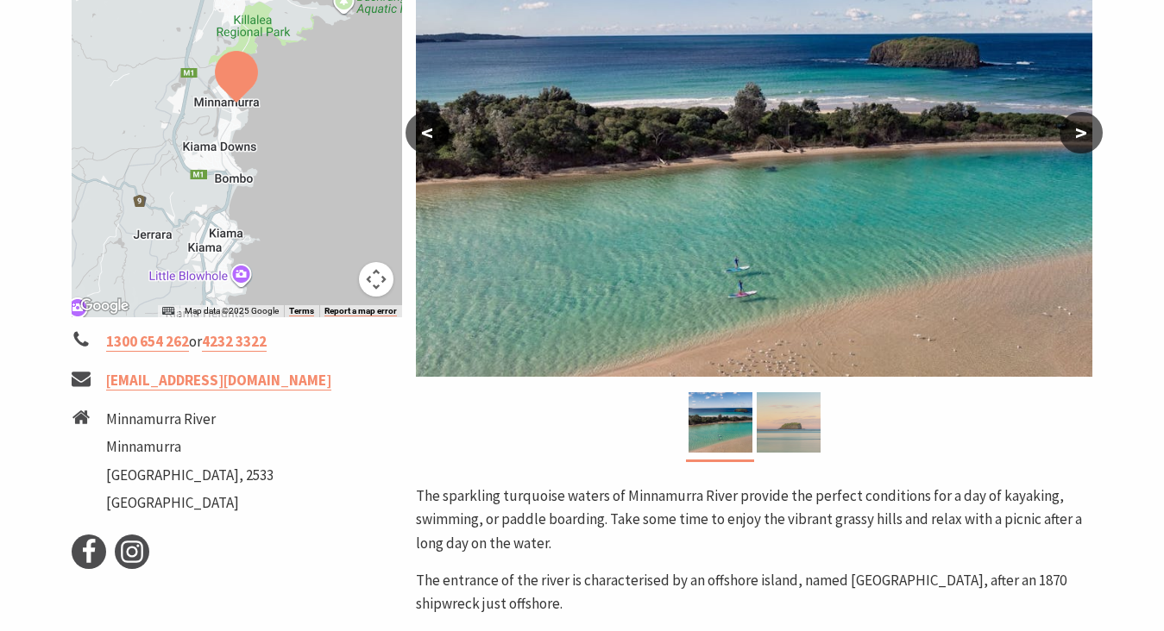
click at [777, 419] on img at bounding box center [788, 422] width 64 height 60
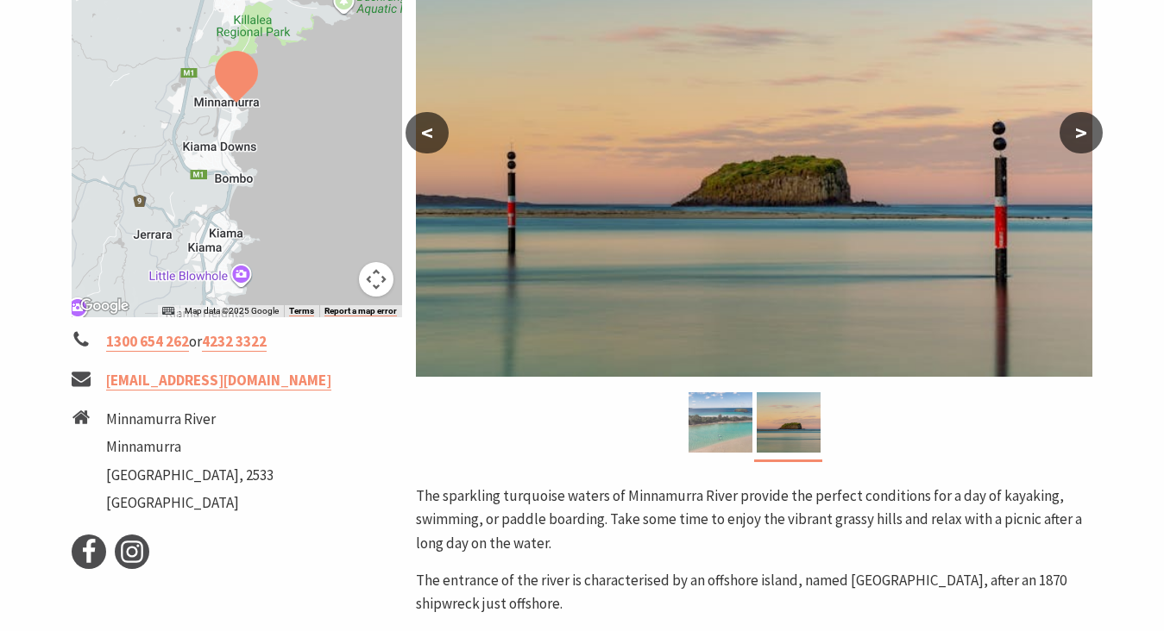
click at [734, 418] on img at bounding box center [720, 422] width 64 height 60
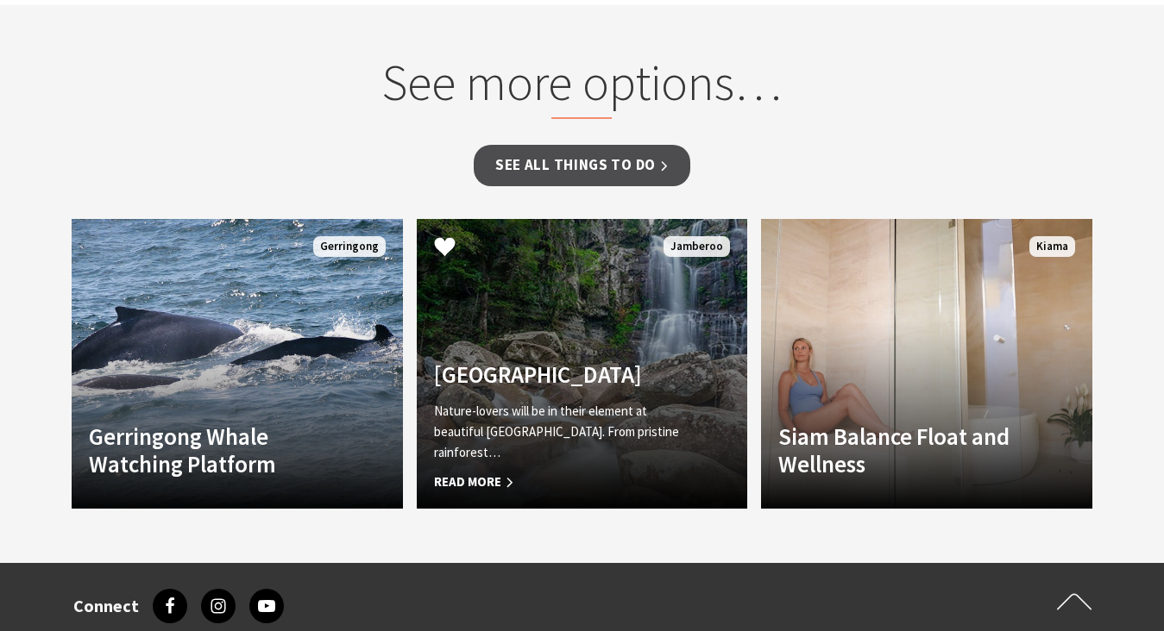
scroll to position [1316, 0]
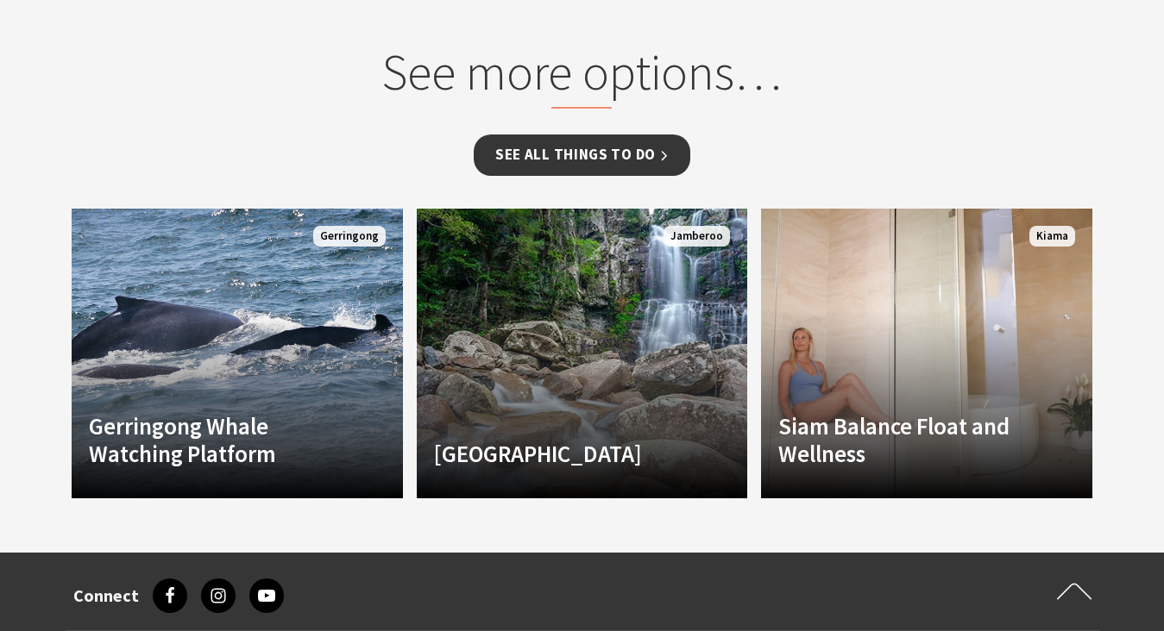
click at [653, 156] on link "See all Things To Do" at bounding box center [582, 155] width 216 height 41
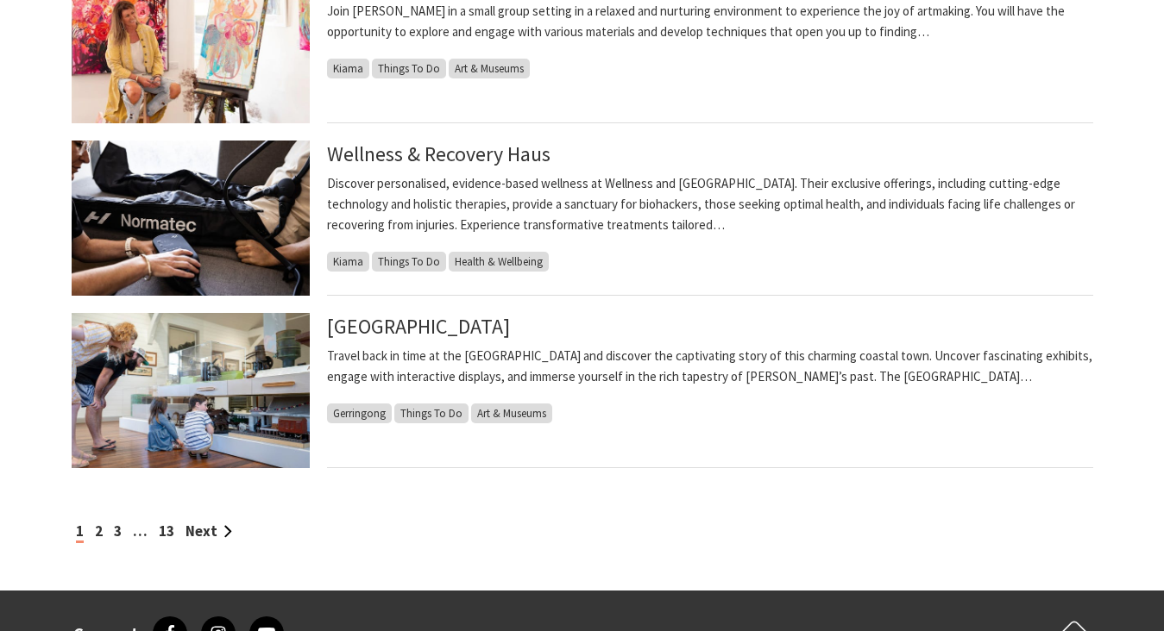
scroll to position [1772, 0]
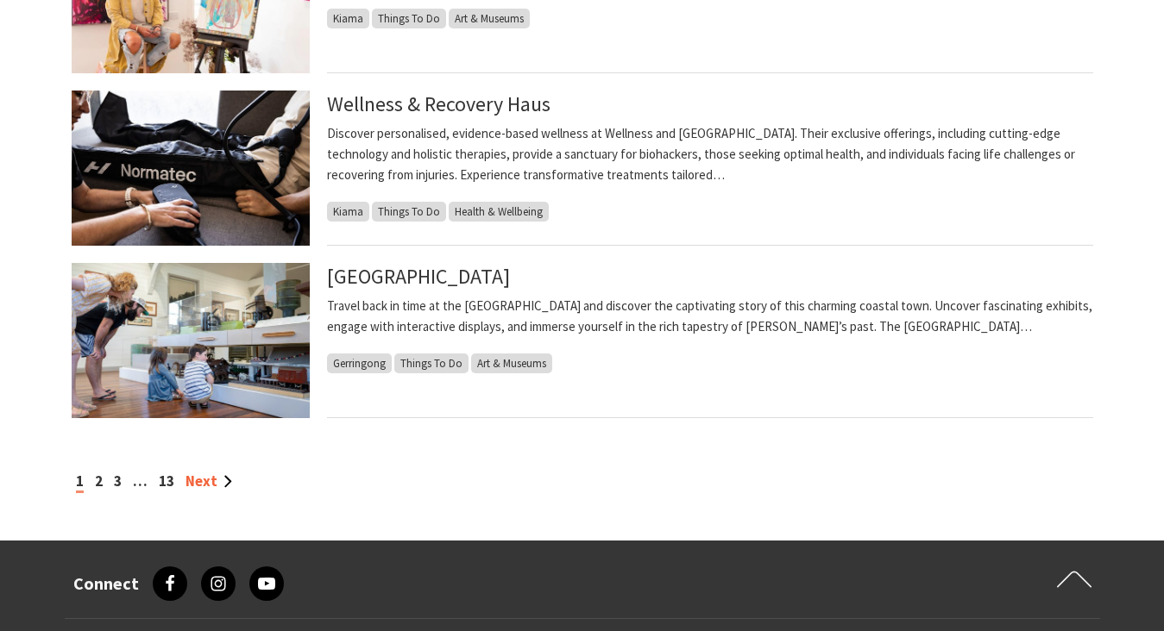
click at [218, 475] on link "Next" at bounding box center [208, 481] width 47 height 19
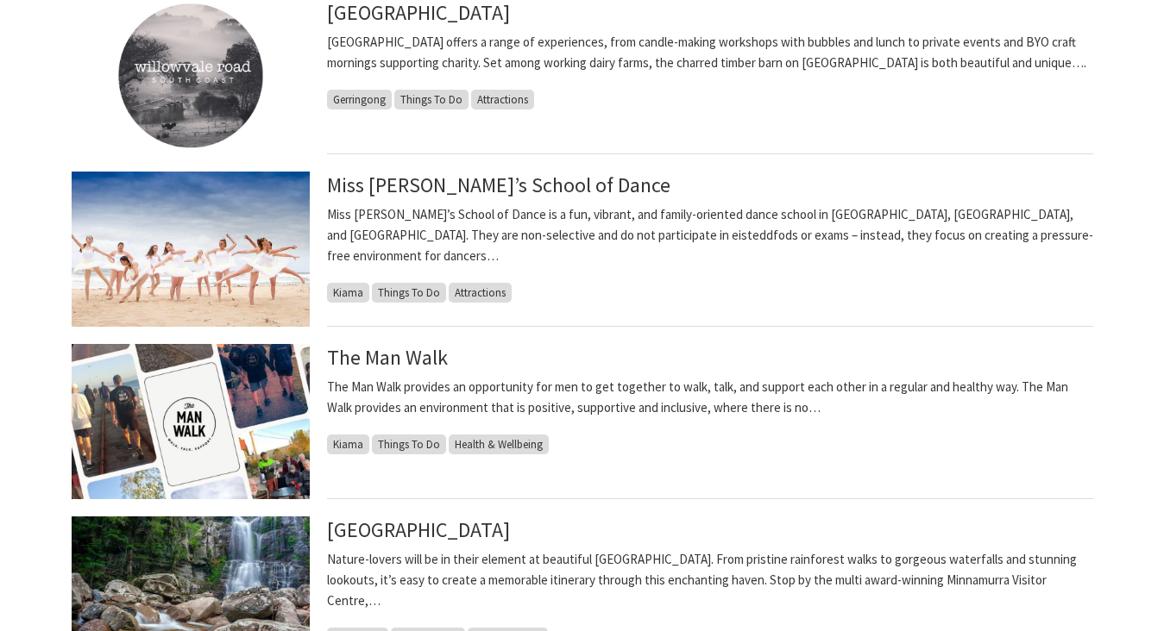
scroll to position [1540, 0]
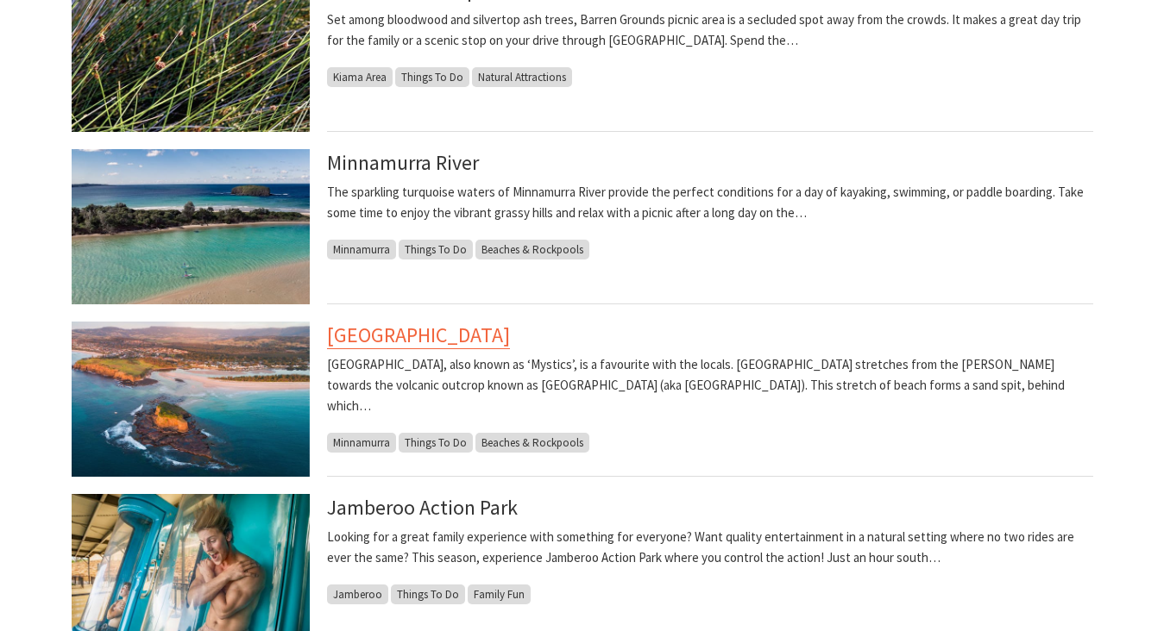
click at [470, 337] on link "[GEOGRAPHIC_DATA]" at bounding box center [418, 336] width 183 height 28
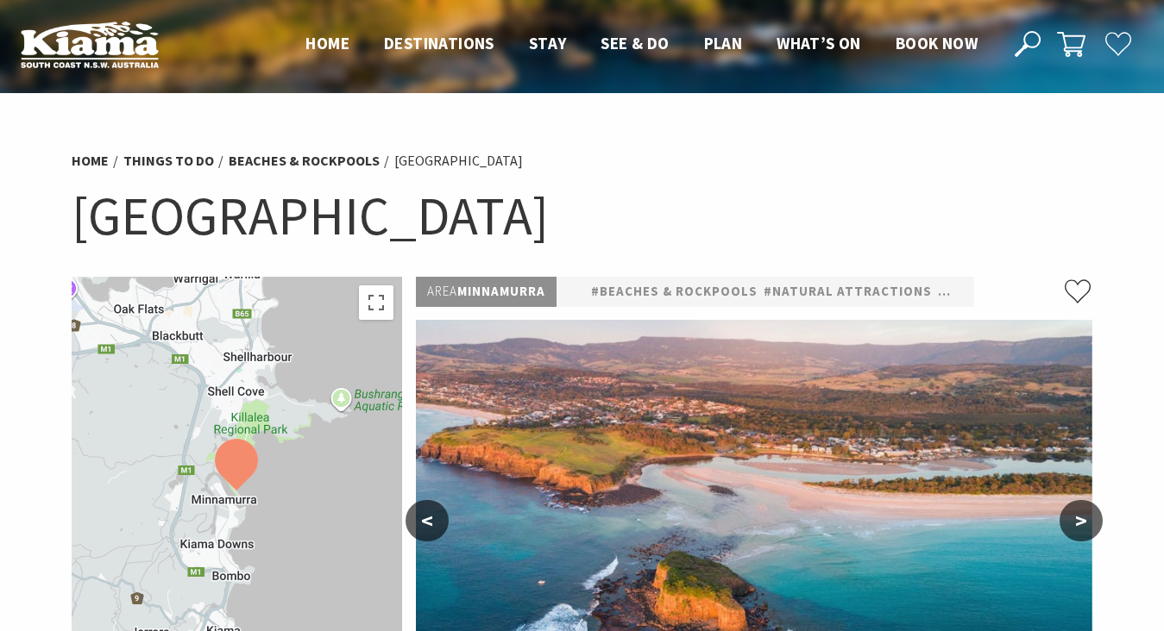
scroll to position [229, 0]
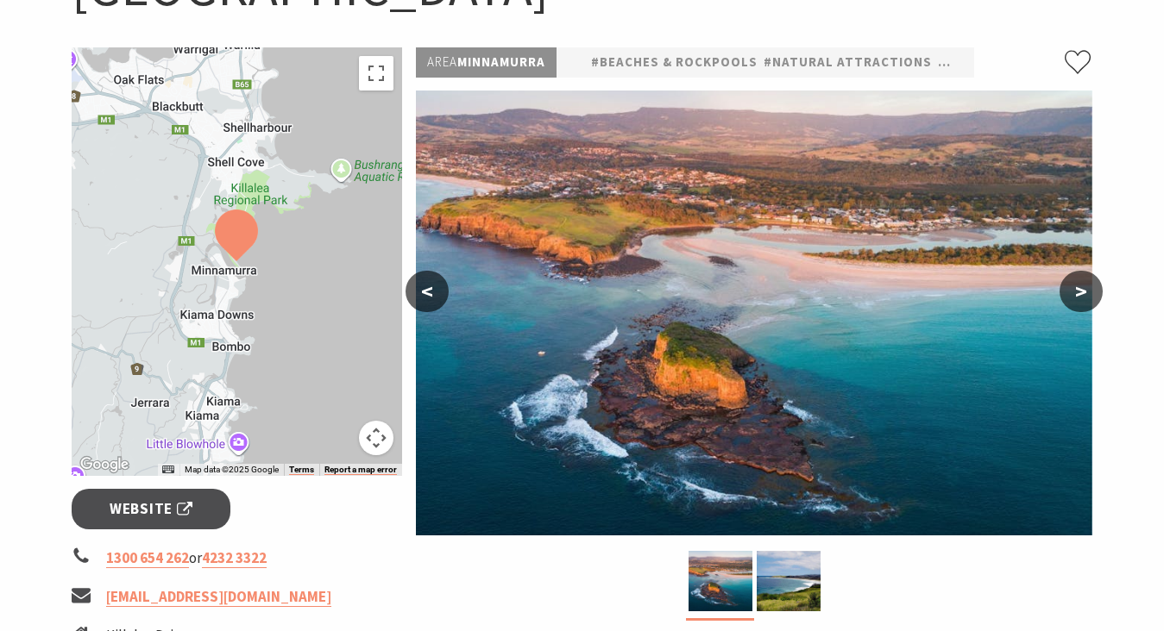
click at [1083, 301] on button ">" at bounding box center [1080, 291] width 43 height 41
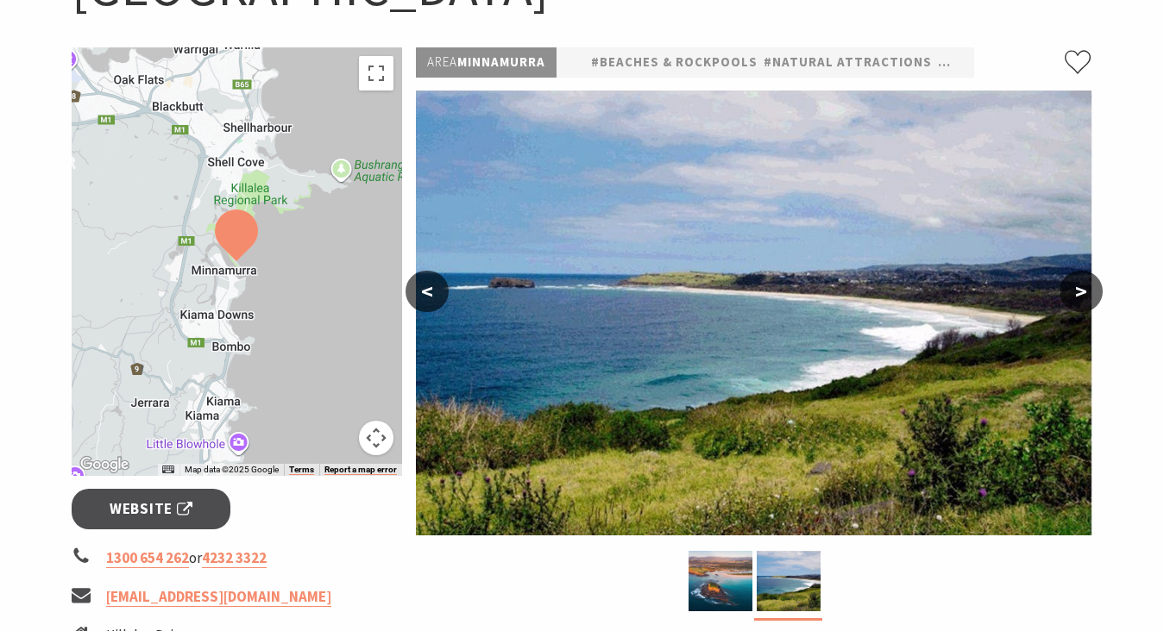
click at [1083, 301] on button ">" at bounding box center [1080, 291] width 43 height 41
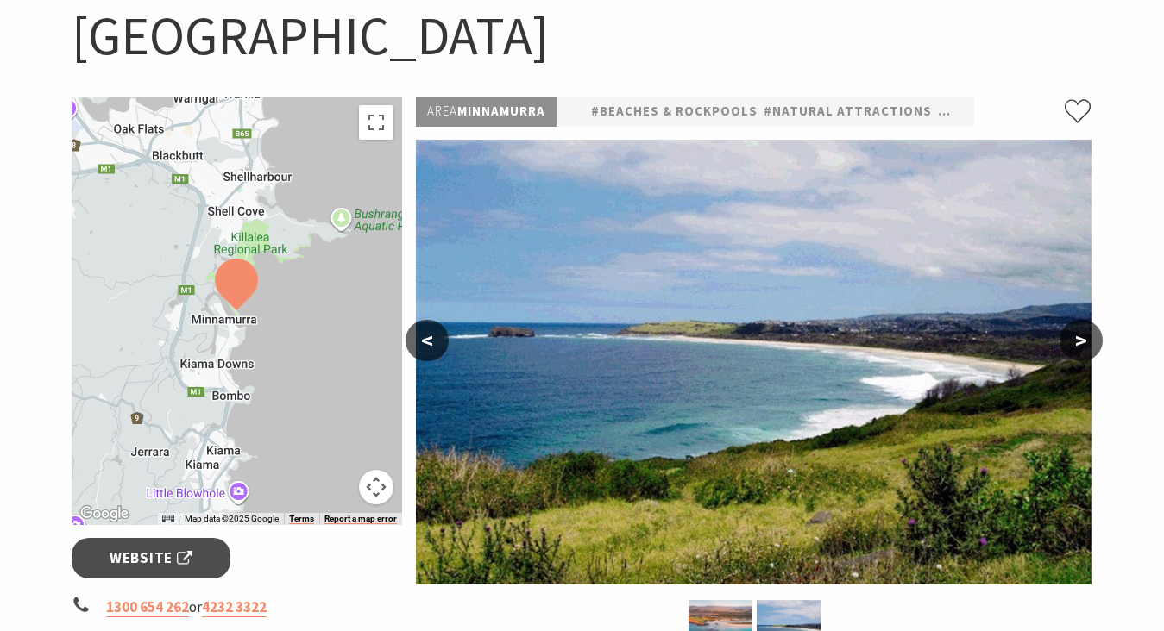
scroll to position [182, 0]
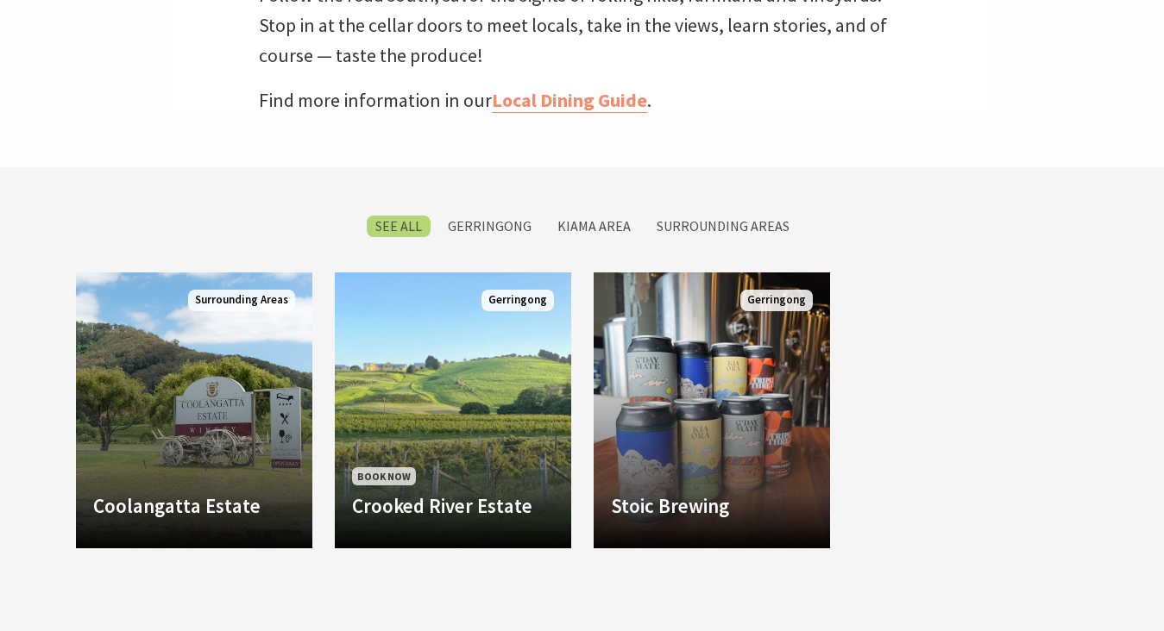
scroll to position [623, 0]
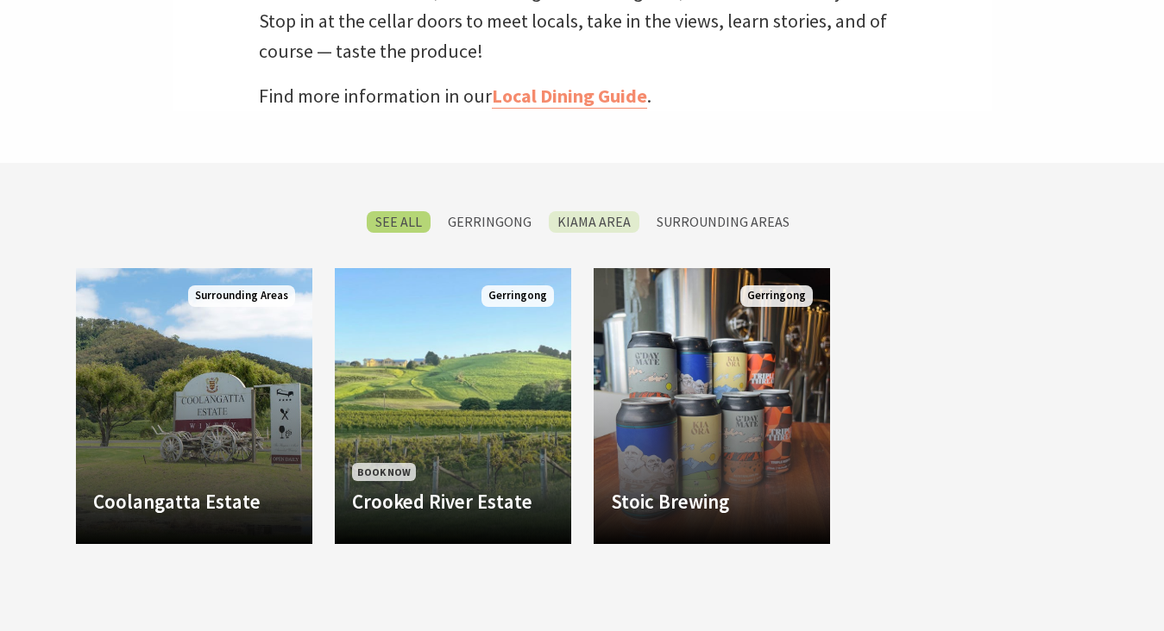
click at [573, 217] on label "Kiama Area" at bounding box center [594, 222] width 91 height 22
click at [0, 0] on input "Kiama Area" at bounding box center [0, 0] width 0 height 0
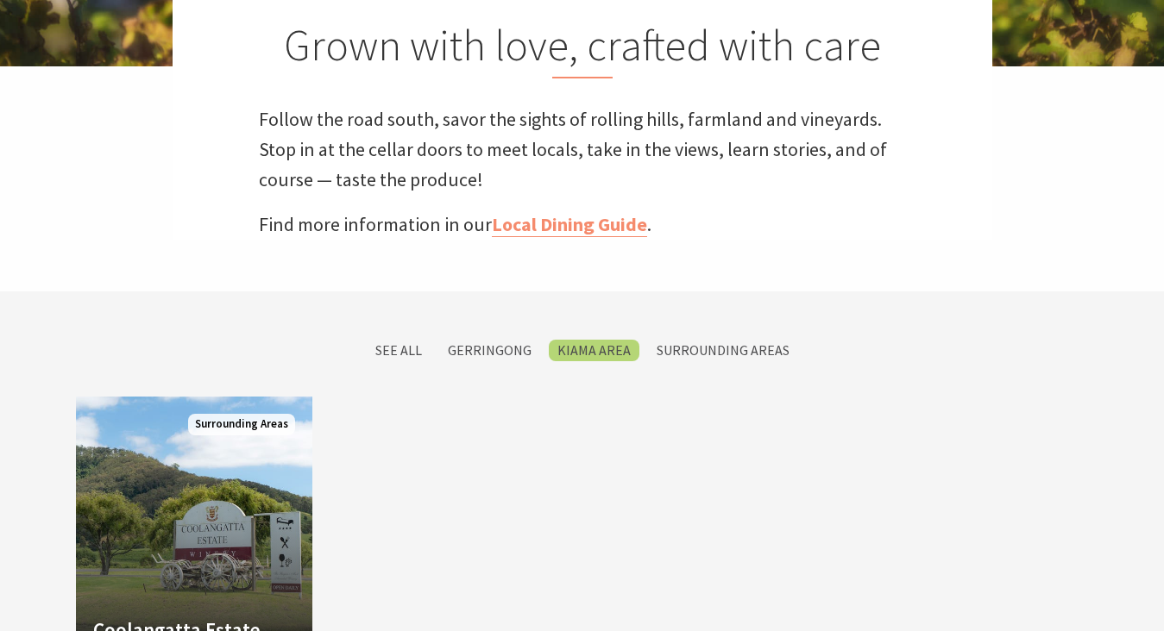
scroll to position [762, 0]
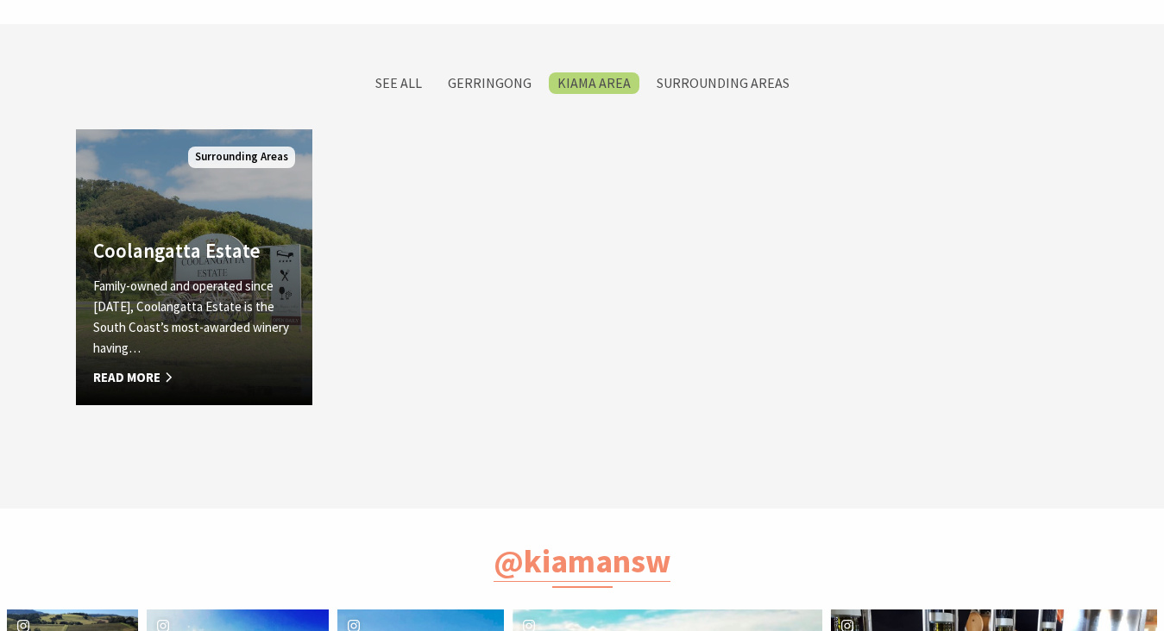
click at [256, 285] on p "Family-owned and operated since [DATE], Coolangatta Estate is the South Coast’s…" at bounding box center [194, 317] width 202 height 83
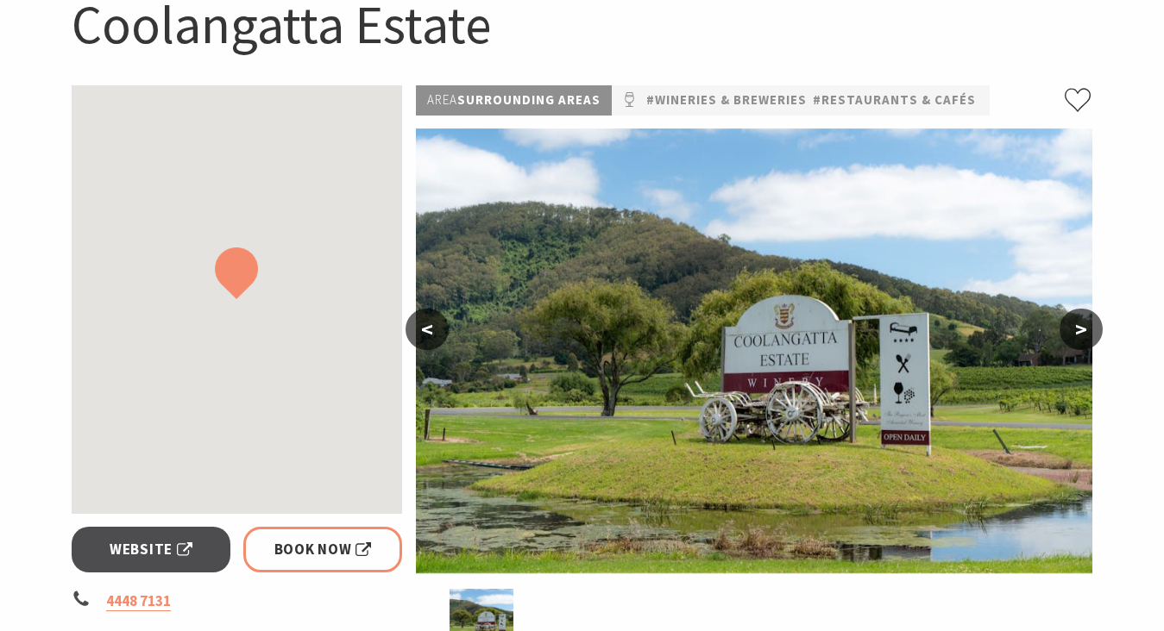
scroll to position [222, 0]
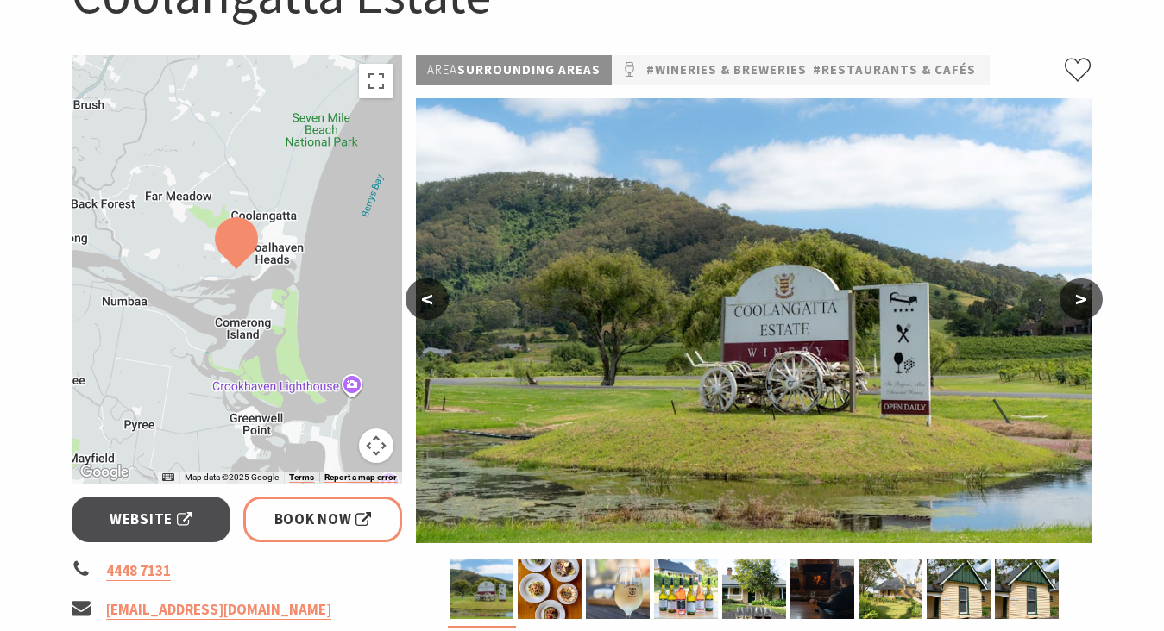
click at [1085, 302] on button ">" at bounding box center [1080, 299] width 43 height 41
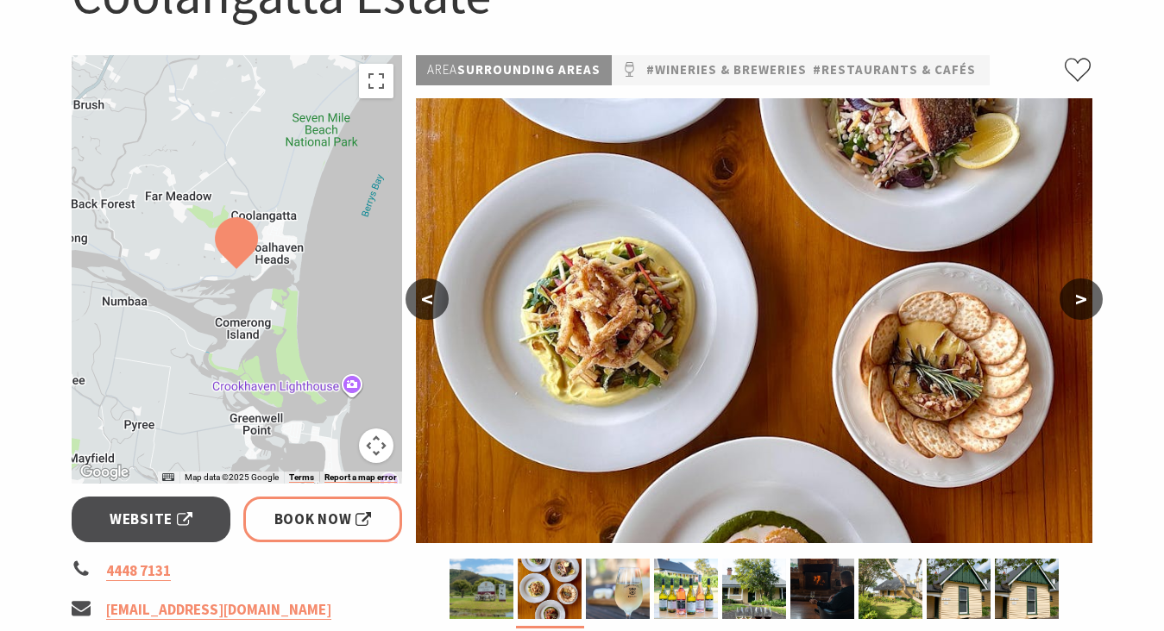
click at [1085, 303] on button ">" at bounding box center [1080, 299] width 43 height 41
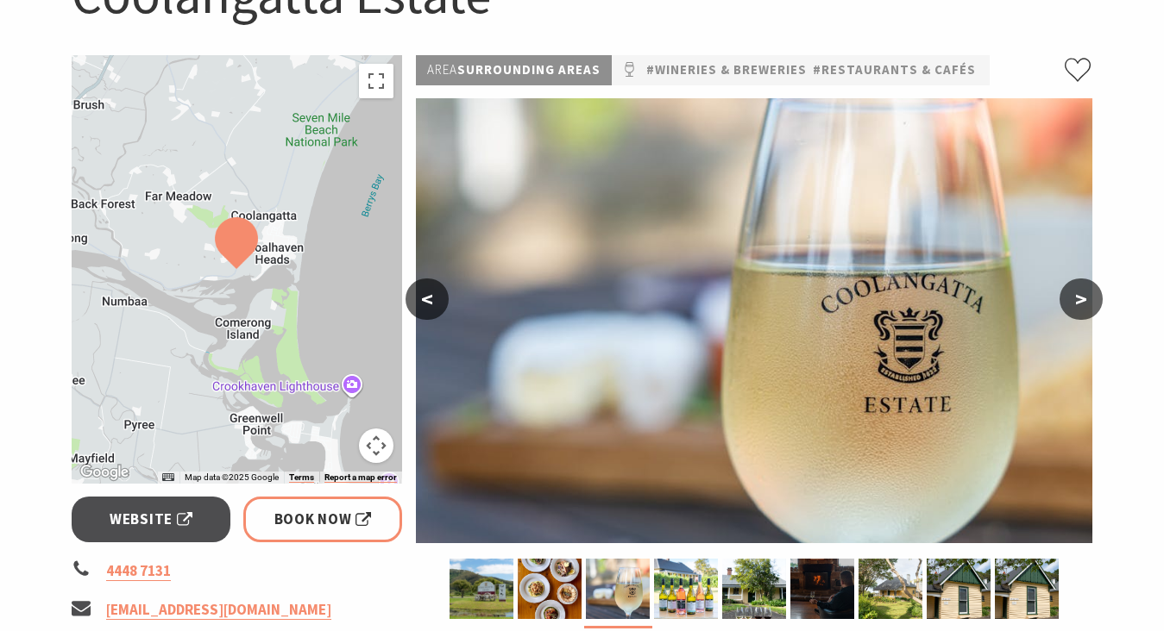
click at [1084, 305] on button ">" at bounding box center [1080, 299] width 43 height 41
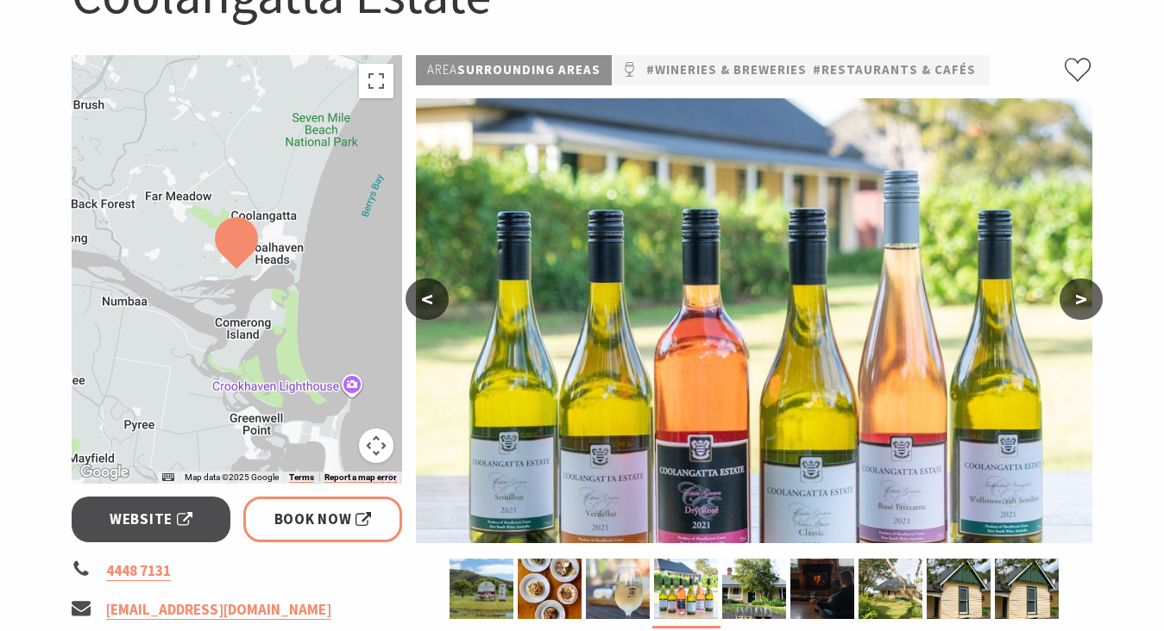
click at [1084, 305] on button ">" at bounding box center [1080, 299] width 43 height 41
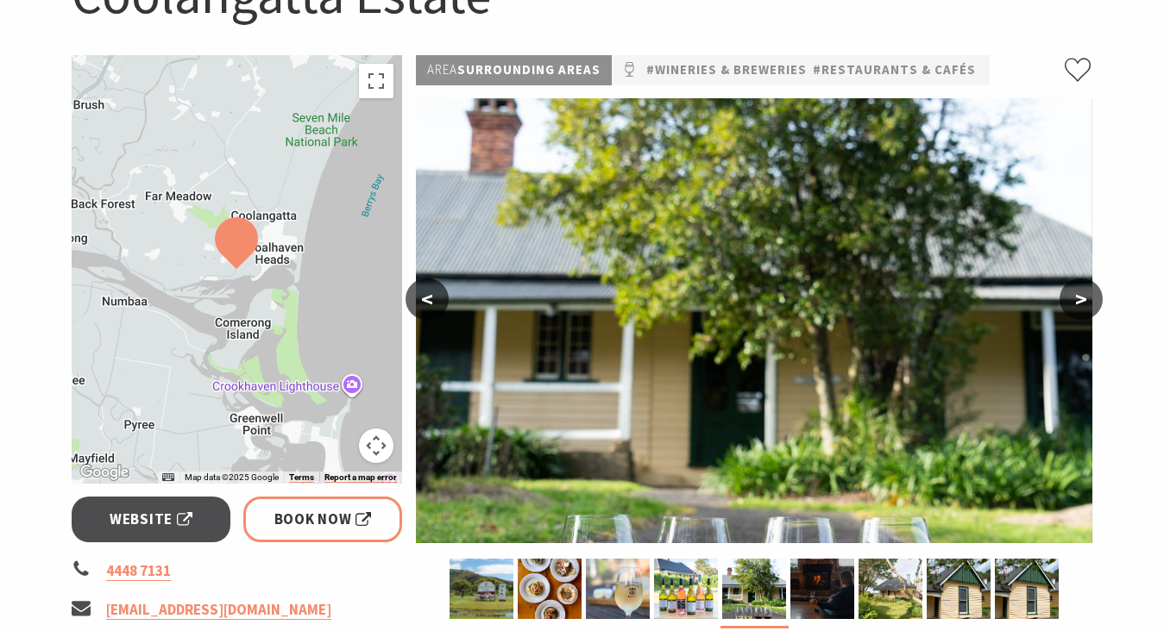
click at [1084, 305] on button ">" at bounding box center [1080, 299] width 43 height 41
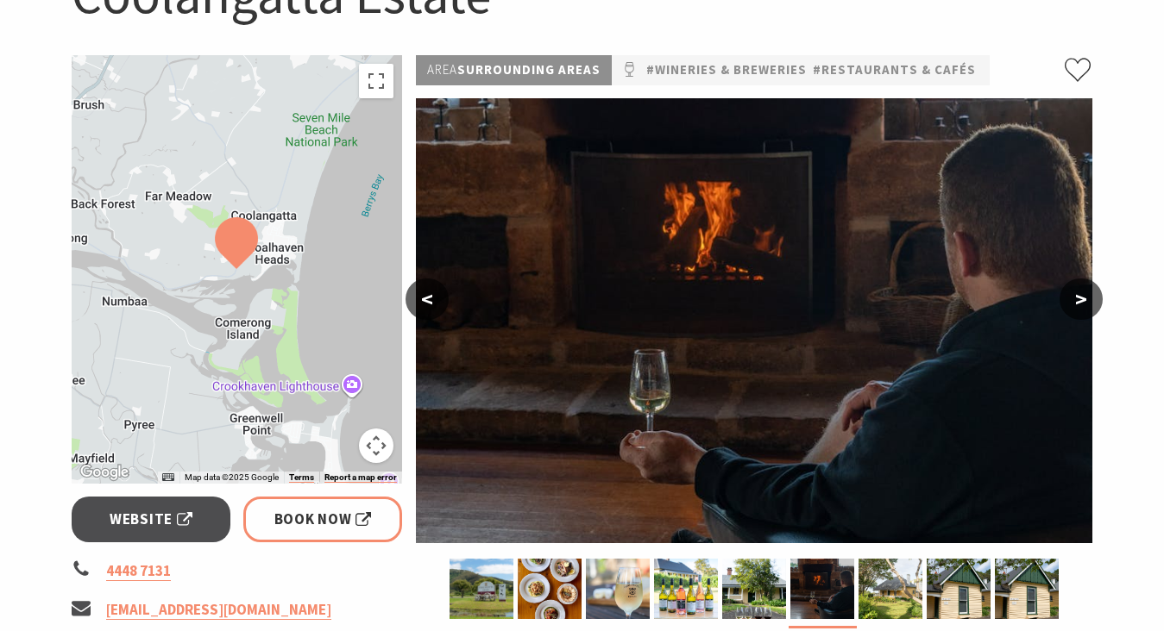
click at [1084, 305] on button ">" at bounding box center [1080, 299] width 43 height 41
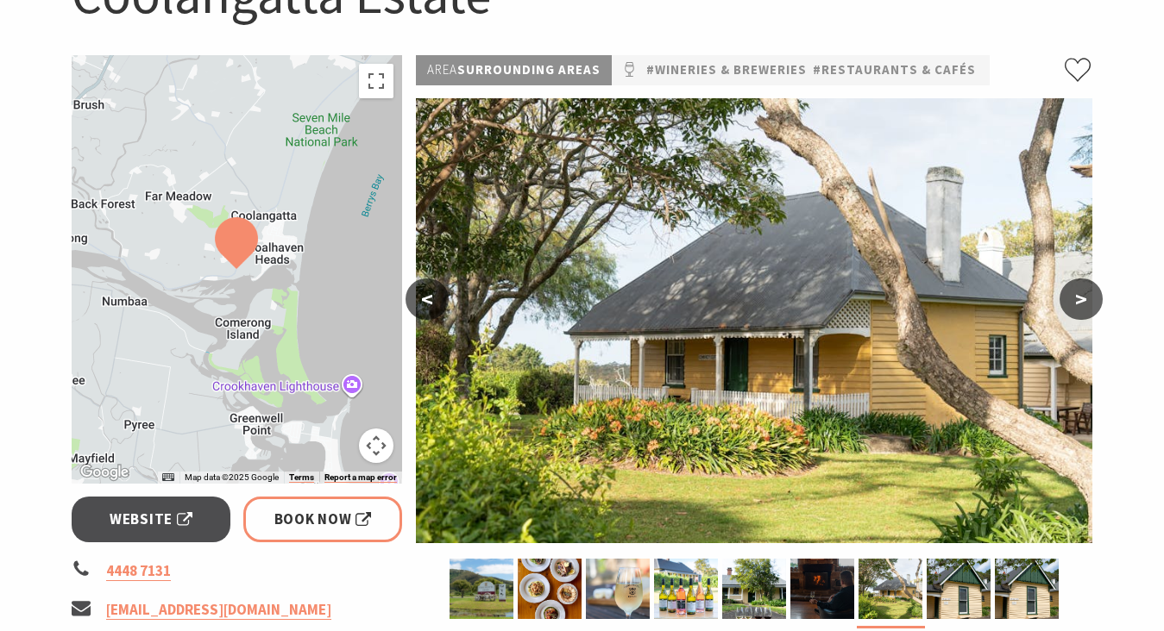
click at [1084, 305] on button ">" at bounding box center [1080, 299] width 43 height 41
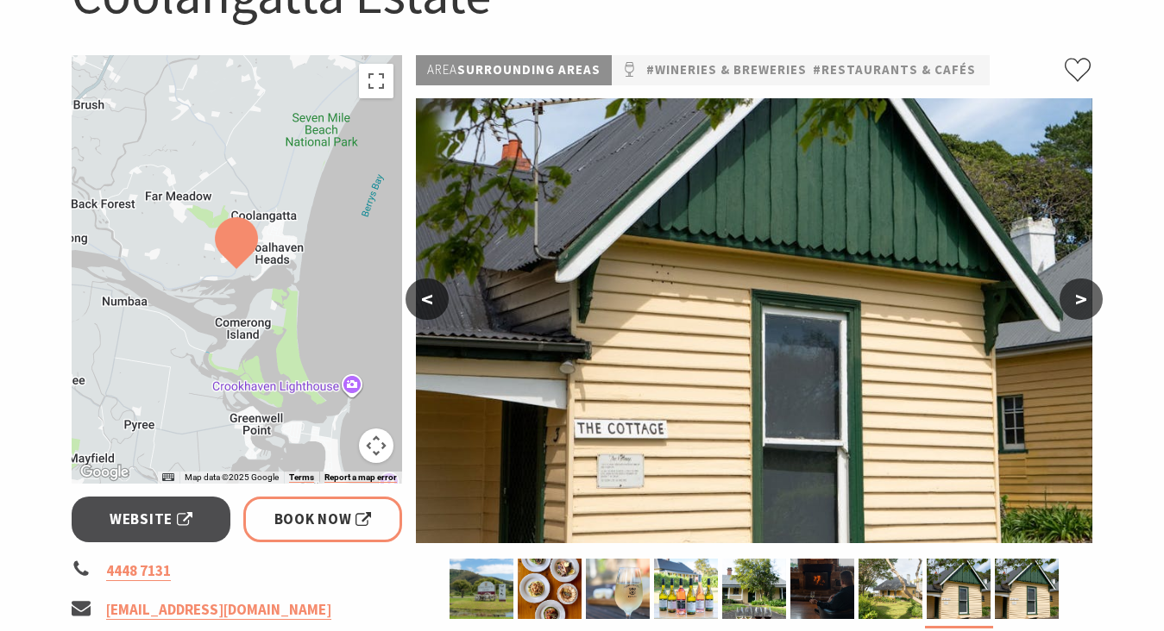
click at [1084, 305] on button ">" at bounding box center [1080, 299] width 43 height 41
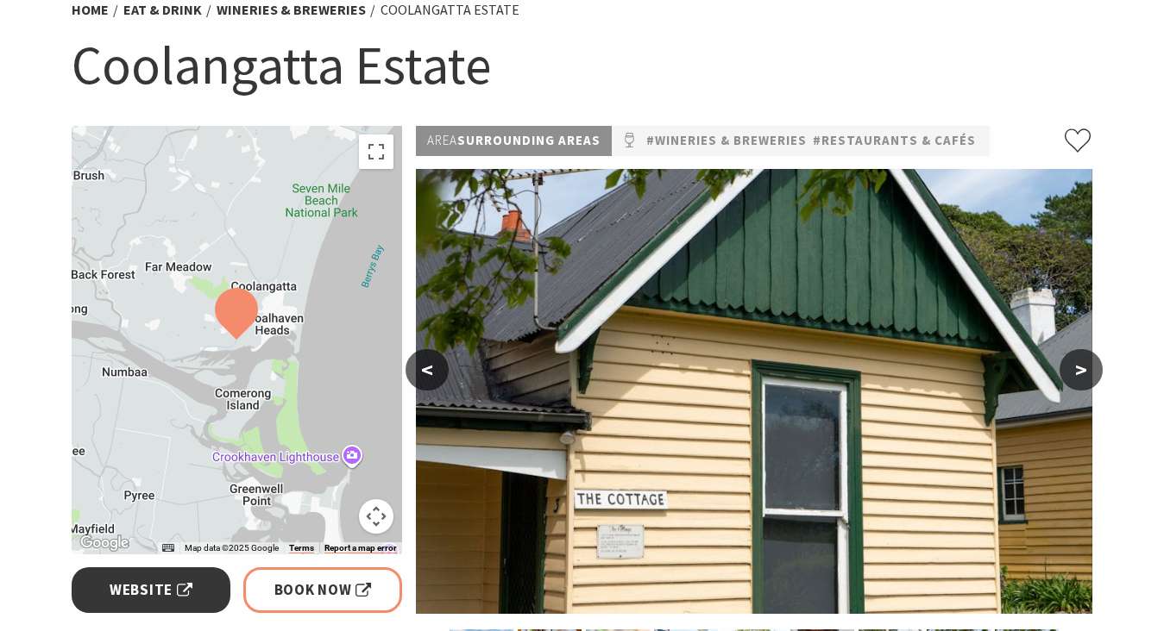
scroll to position [41, 0]
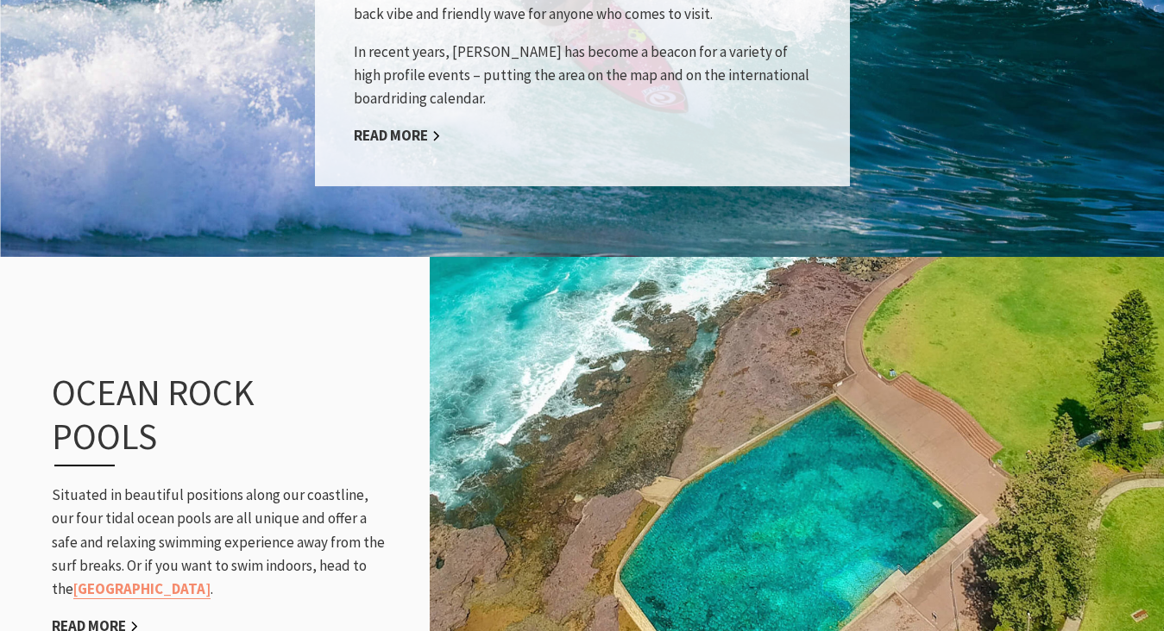
scroll to position [1700, 0]
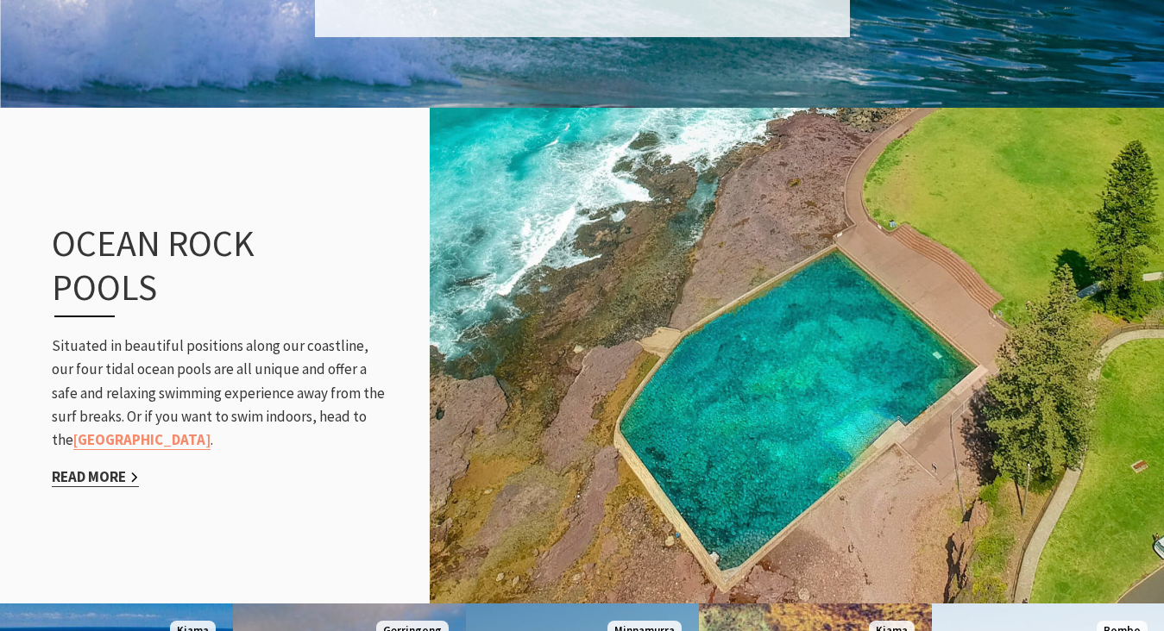
click at [122, 472] on link "Read More" at bounding box center [95, 477] width 87 height 20
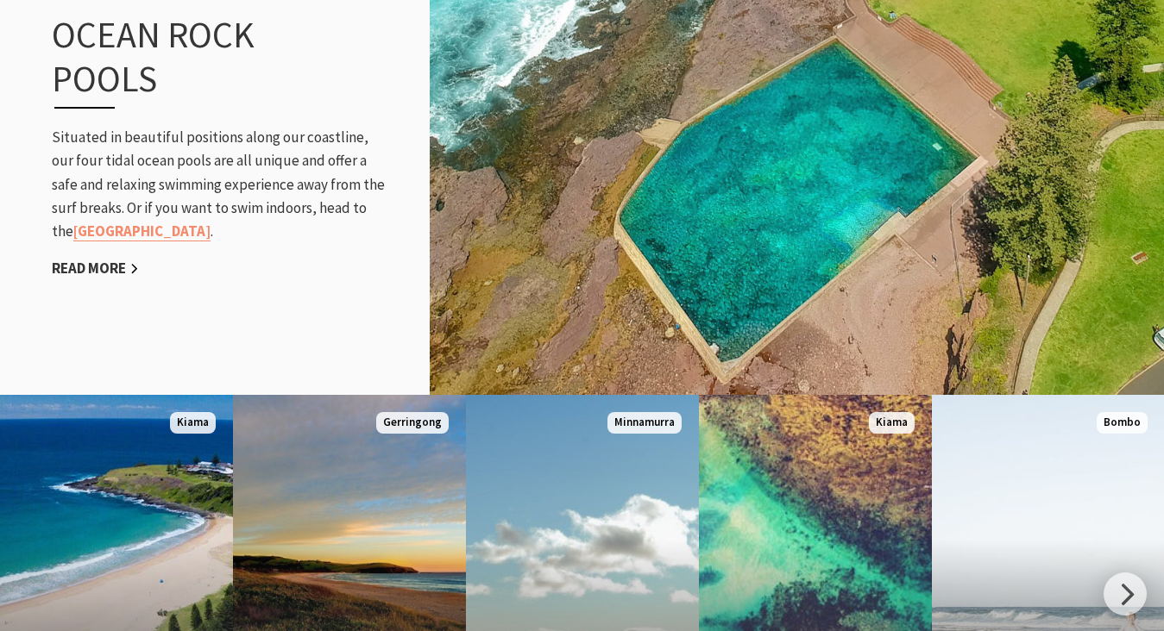
scroll to position [2330, 0]
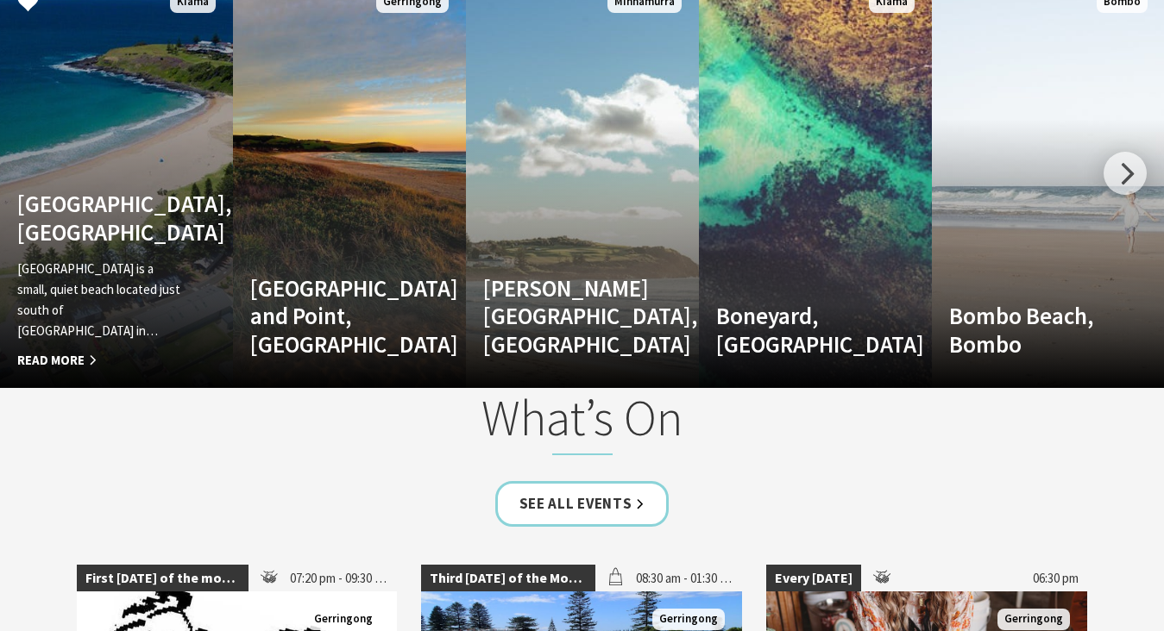
click at [130, 162] on link "Kendalls Beach, Kiama Kendalls Beach is a small, quiet beach located just south…" at bounding box center [116, 181] width 233 height 414
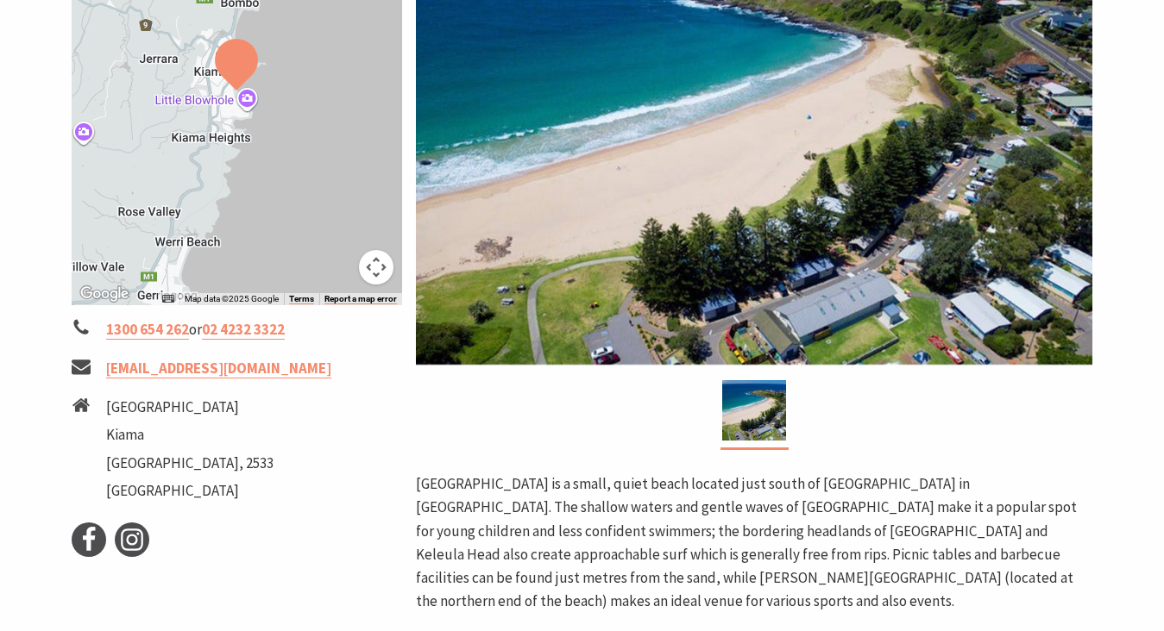
scroll to position [162, 0]
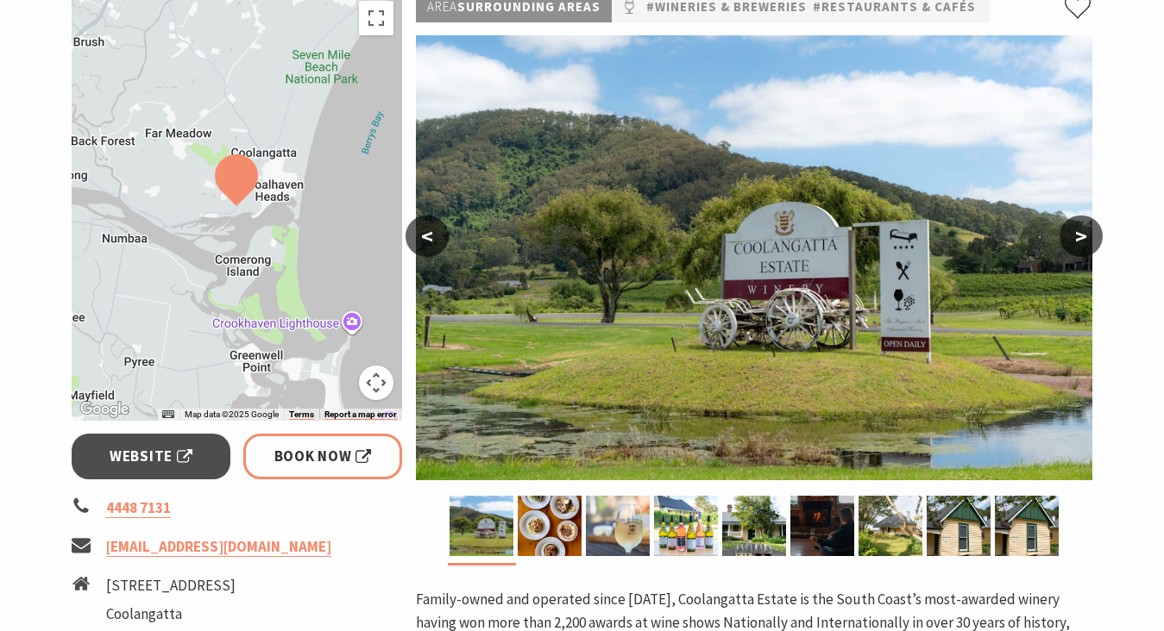
scroll to position [108, 0]
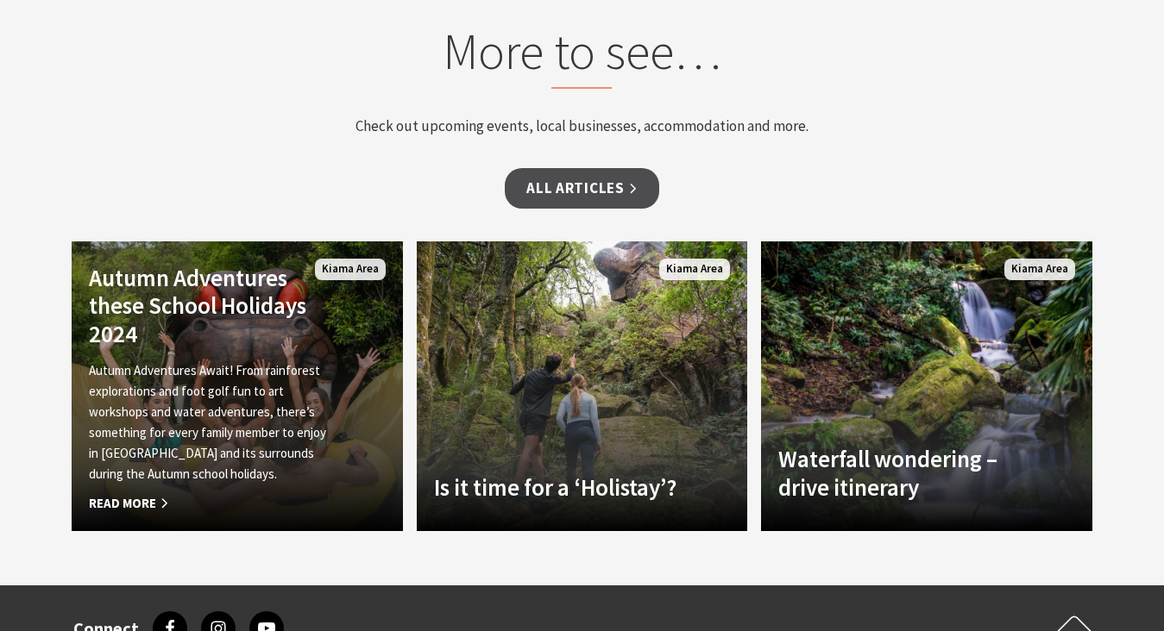
scroll to position [4223, 0]
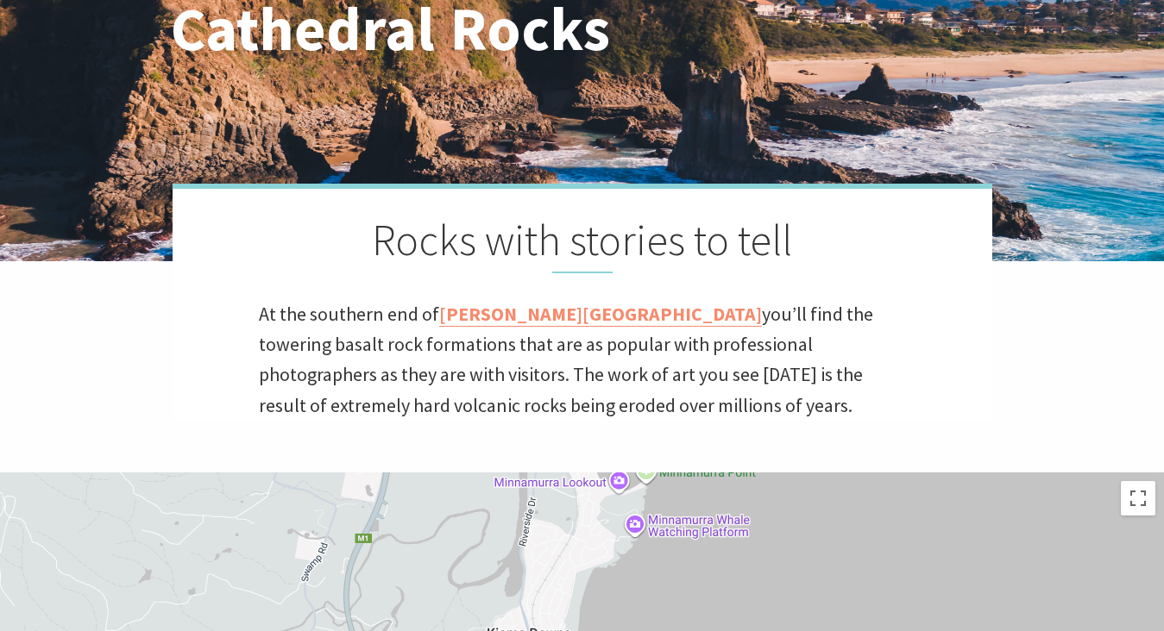
scroll to position [294, 0]
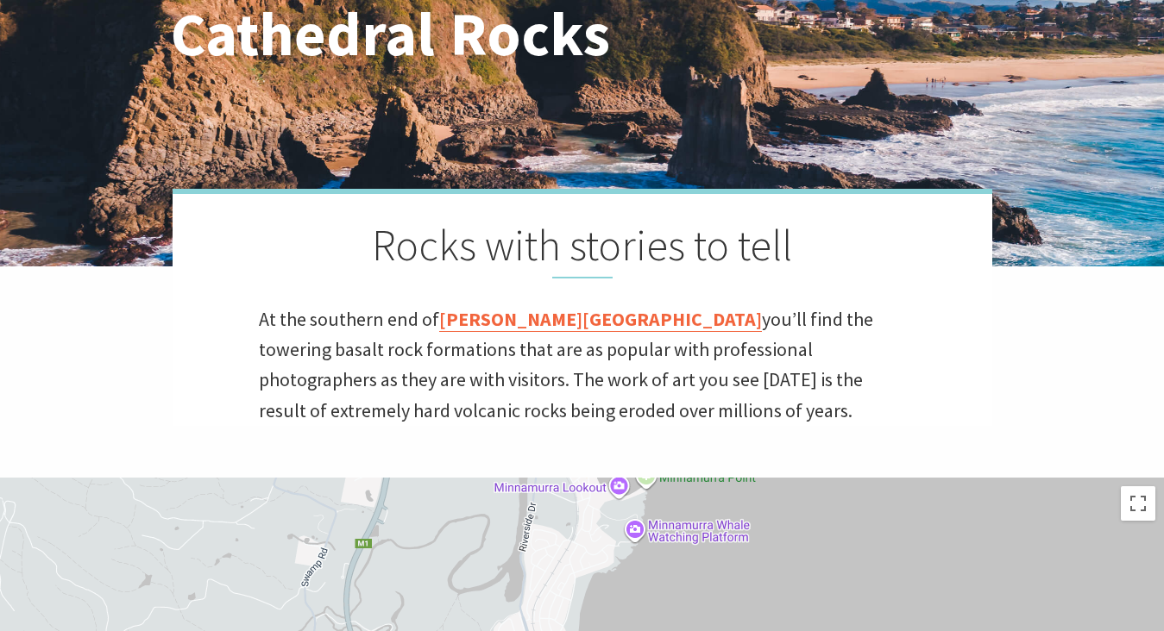
click at [493, 322] on link "Jones Beach" at bounding box center [600, 319] width 323 height 25
